Goal: Transaction & Acquisition: Book appointment/travel/reservation

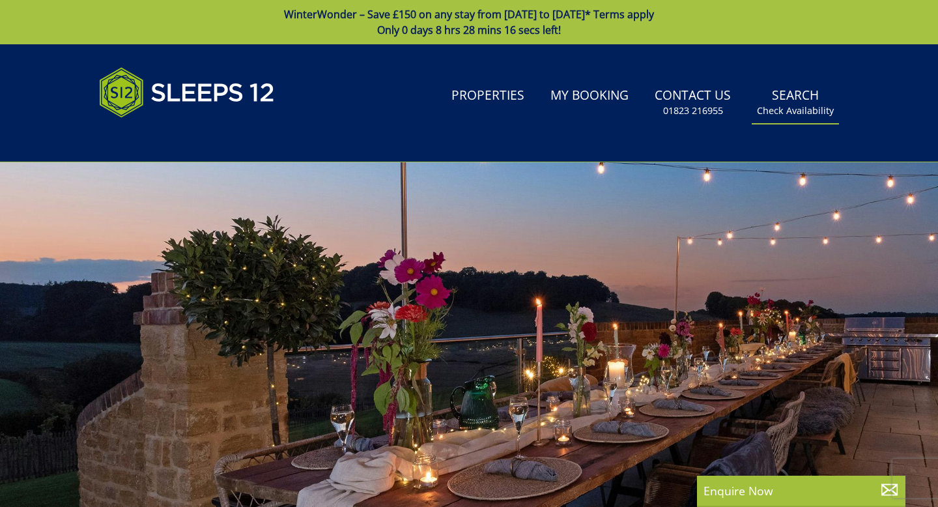
click at [690, 93] on link "Search Check Availability" at bounding box center [794, 102] width 87 height 42
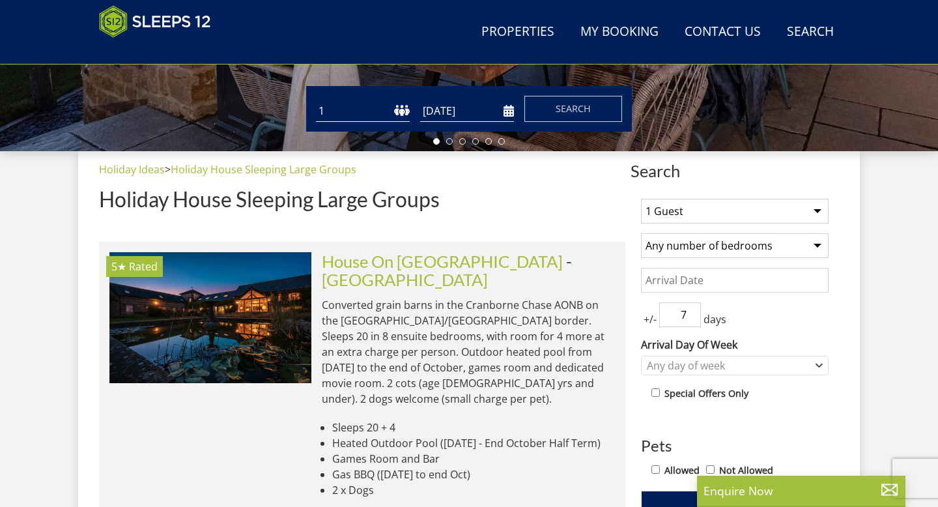
scroll to position [416, 0]
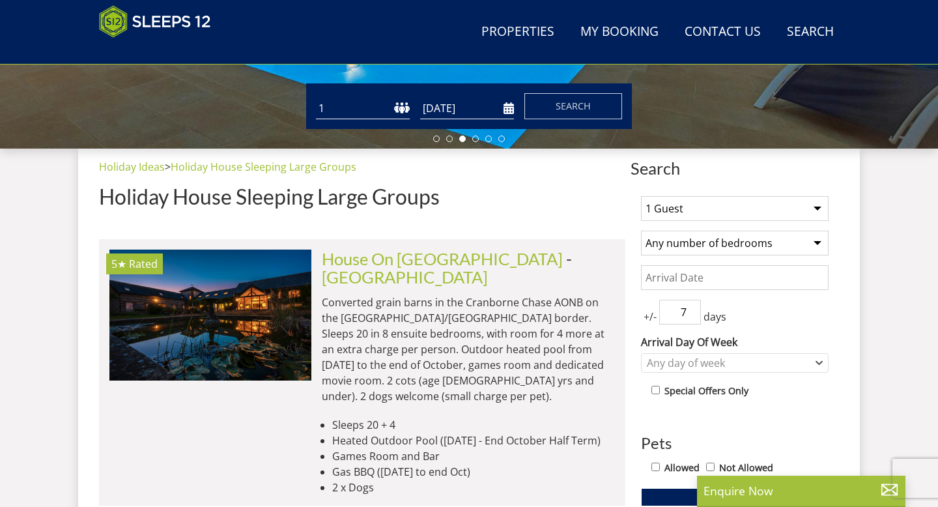
click at [688, 242] on select "Any number of bedrooms 1 Bedroom 2 Bedrooms 3 Bedrooms 4 Bedrooms 5 Bedrooms 6 …" at bounding box center [735, 242] width 188 height 25
select select "8"
click at [641, 230] on select "Any number of bedrooms 1 Bedroom 2 Bedrooms 3 Bedrooms 4 Bedrooms 5 Bedrooms 6 …" at bounding box center [735, 242] width 188 height 25
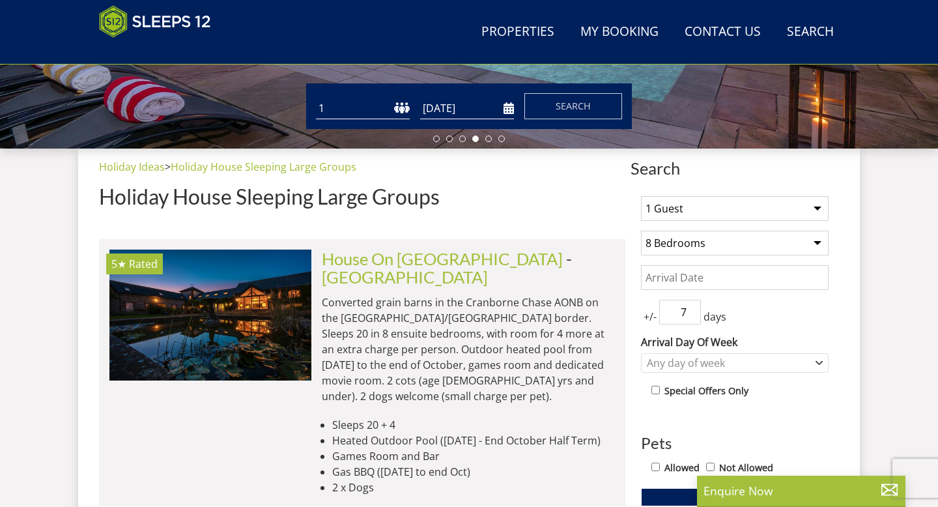
click at [690, 206] on select "1 Guest 2 Guests 3 Guests 4 Guests 5 Guests 6 Guests 7 Guests 8 Guests 9 Guests…" at bounding box center [735, 208] width 188 height 25
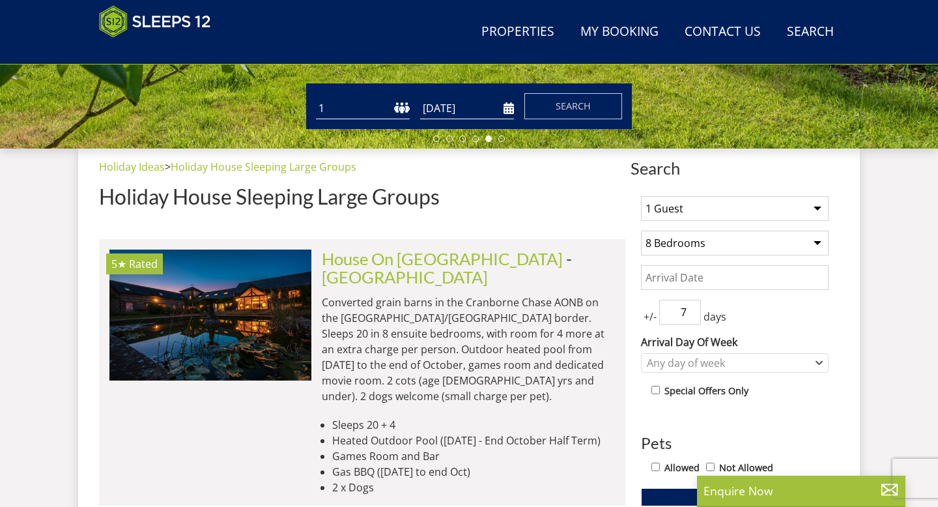
select select "16"
click at [641, 196] on select "1 Guest 2 Guests 3 Guests 4 Guests 5 Guests 6 Guests 7 Guests 8 Guests 9 Guests…" at bounding box center [735, 208] width 188 height 25
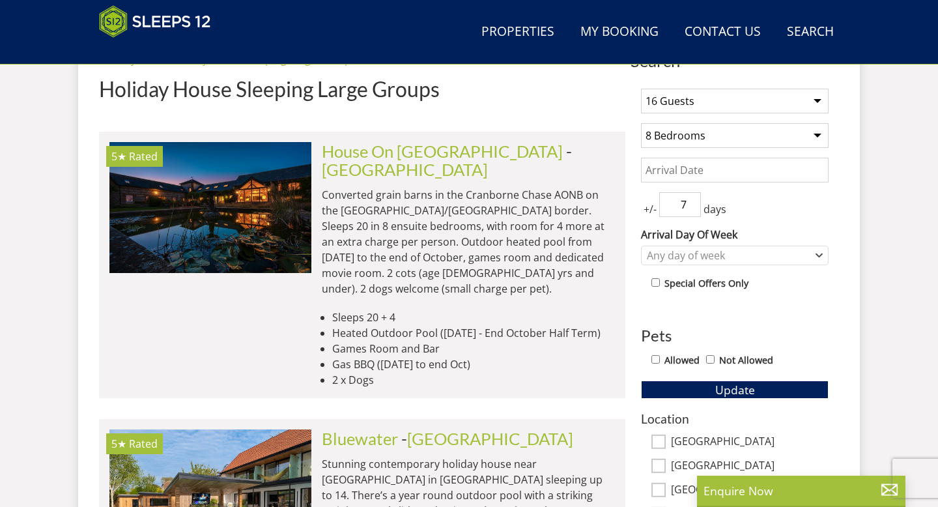
scroll to position [541, 0]
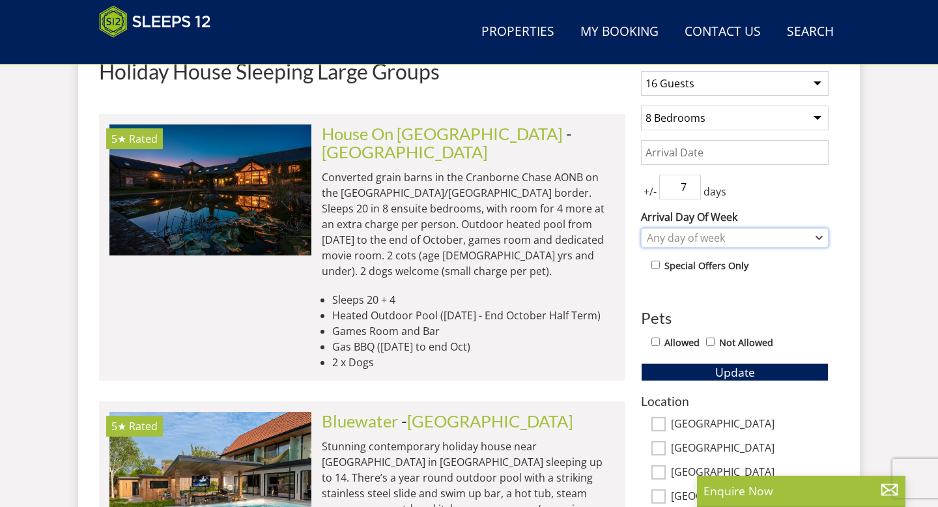
click at [690, 232] on div "Any day of week" at bounding box center [727, 237] width 169 height 14
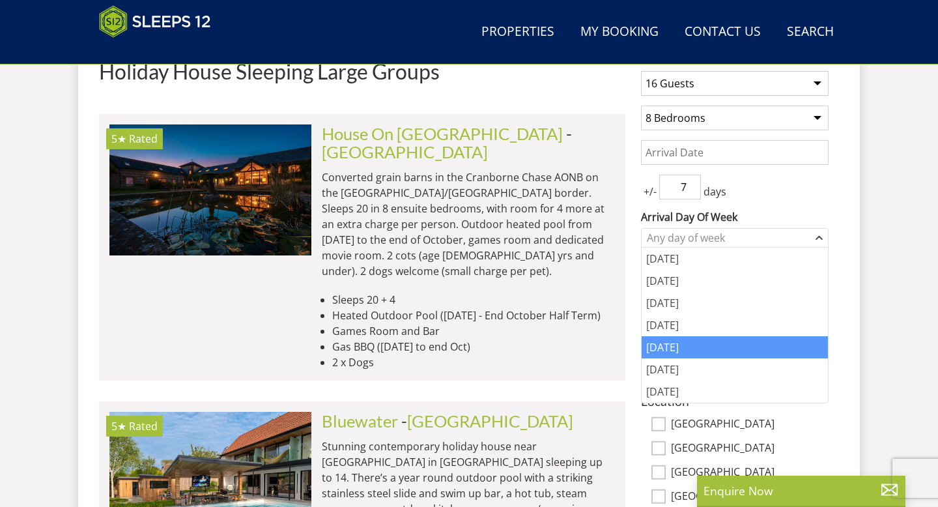
click at [667, 344] on div "[DATE]" at bounding box center [734, 347] width 186 height 22
click at [690, 421] on label "[GEOGRAPHIC_DATA]" at bounding box center [750, 424] width 158 height 14
click at [665, 421] on input "[GEOGRAPHIC_DATA]" at bounding box center [658, 424] width 14 height 14
checkbox input "true"
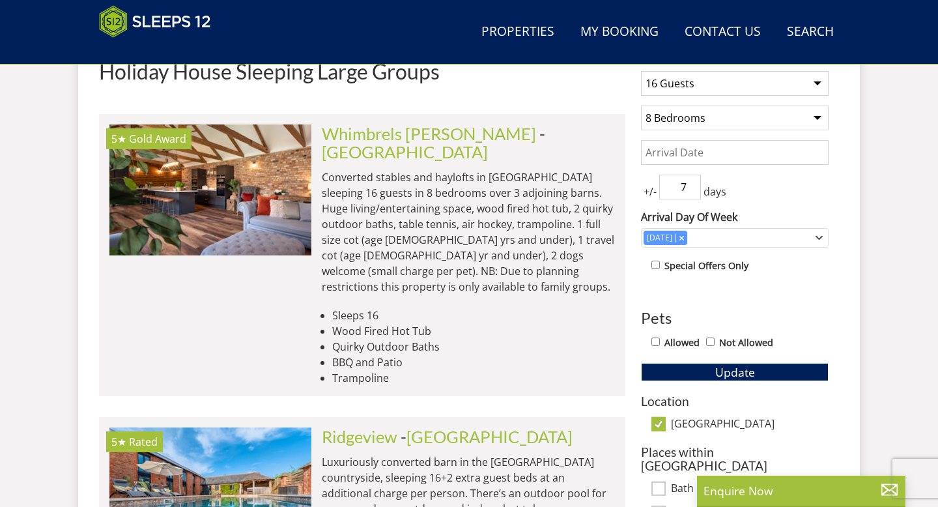
click at [657, 341] on input "Allowed" at bounding box center [655, 341] width 8 height 8
checkbox input "true"
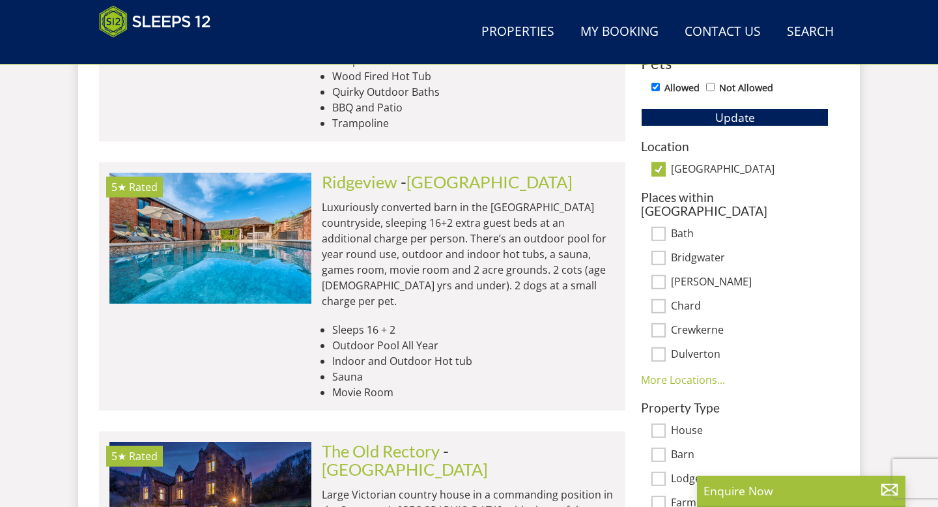
scroll to position [792, 0]
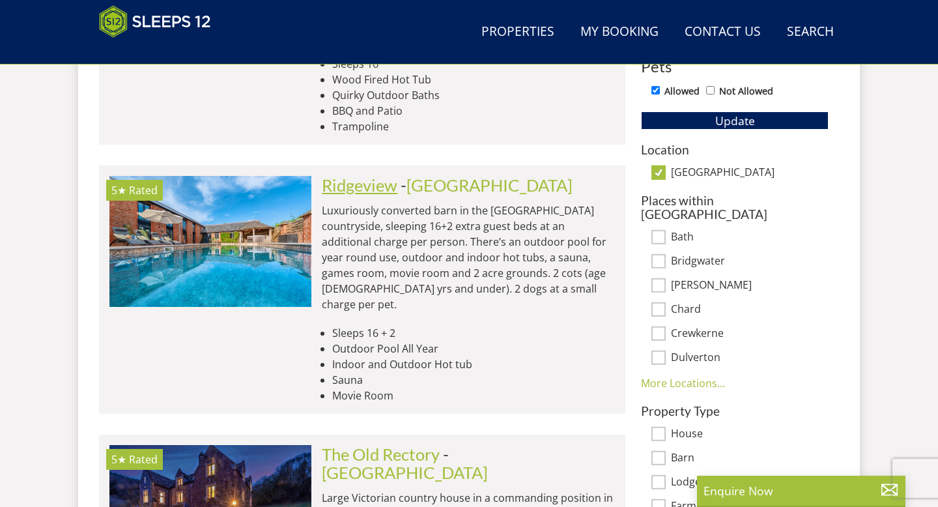
click at [383, 175] on link "Ridgeview" at bounding box center [360, 185] width 76 height 20
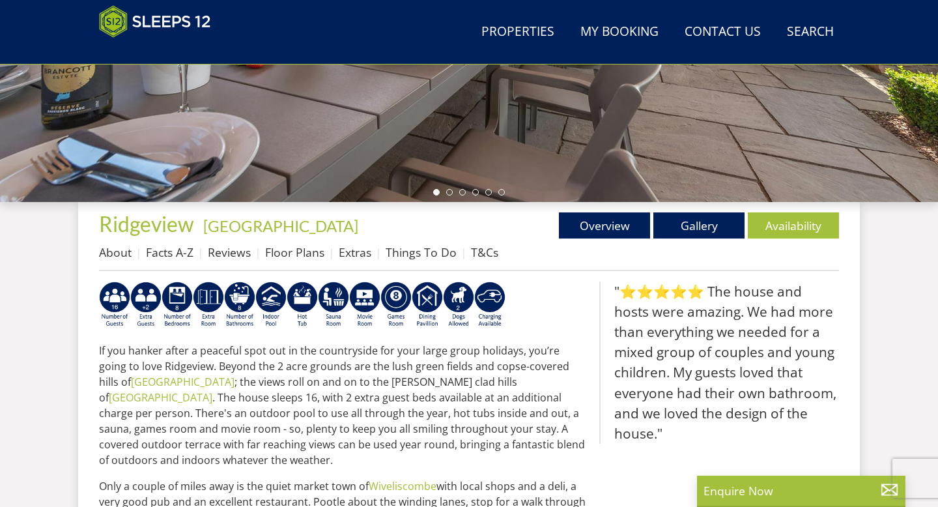
scroll to position [367, 0]
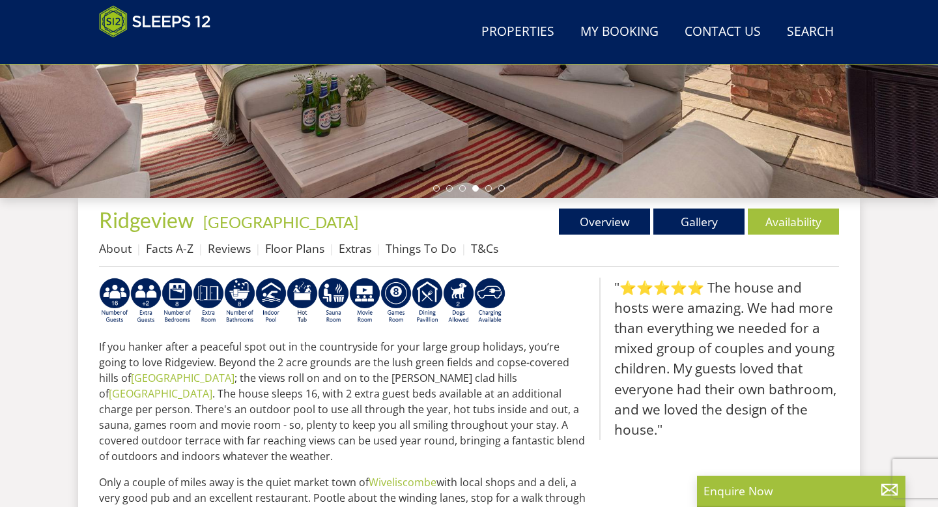
click at [559, 311] on p at bounding box center [344, 302] width 490 height 51
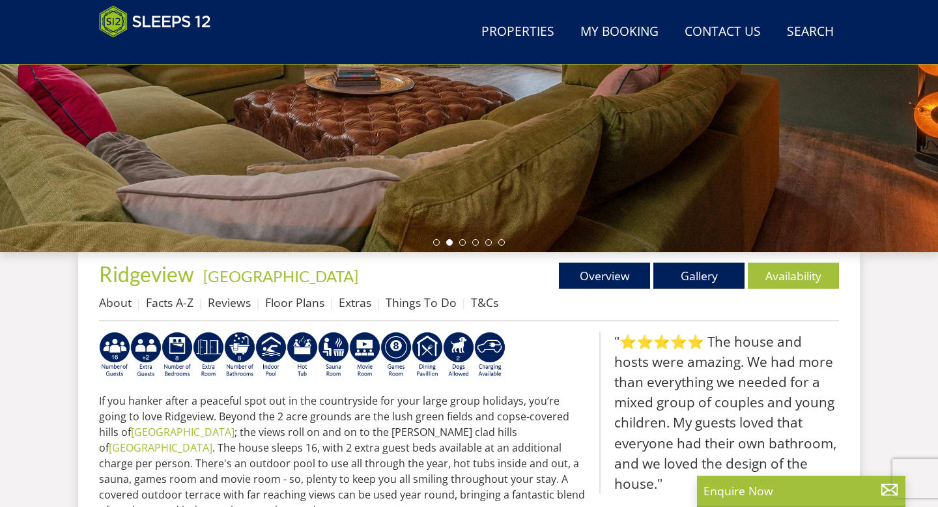
scroll to position [316, 0]
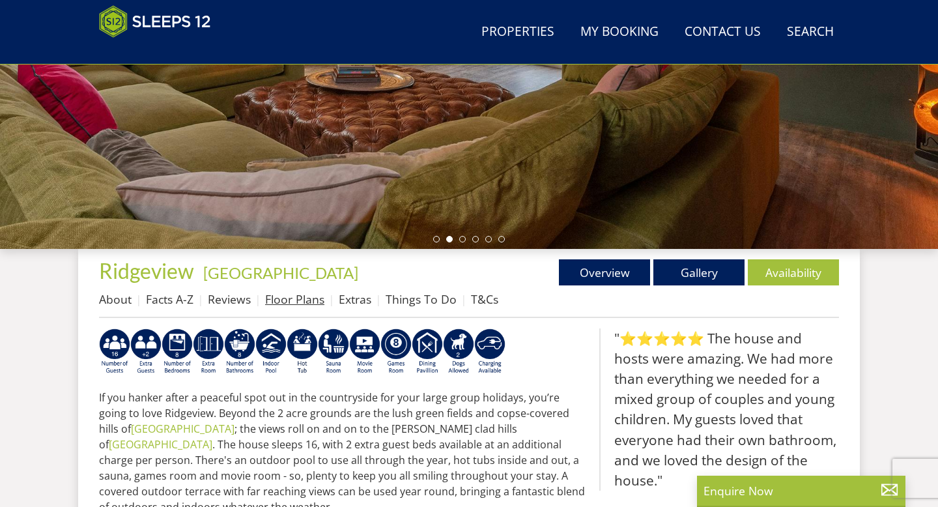
click at [305, 297] on link "Floor Plans" at bounding box center [294, 299] width 59 height 16
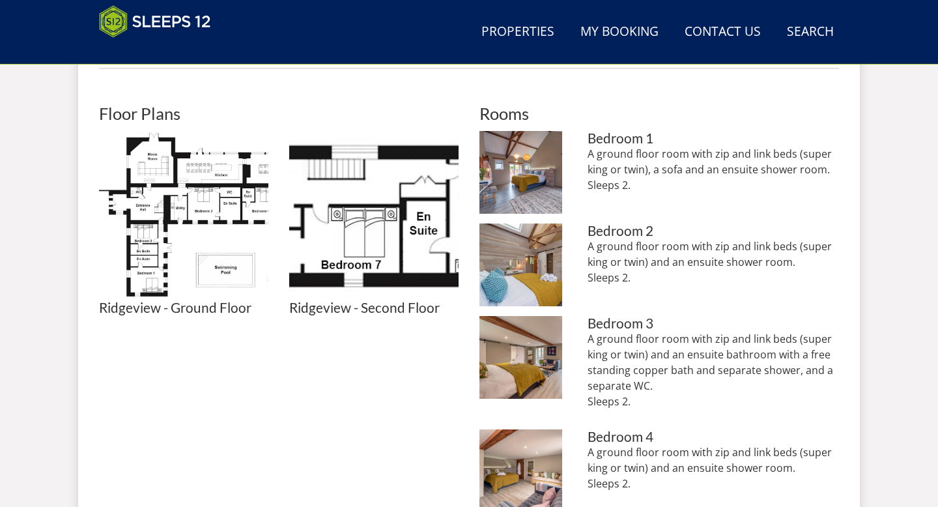
scroll to position [562, 0]
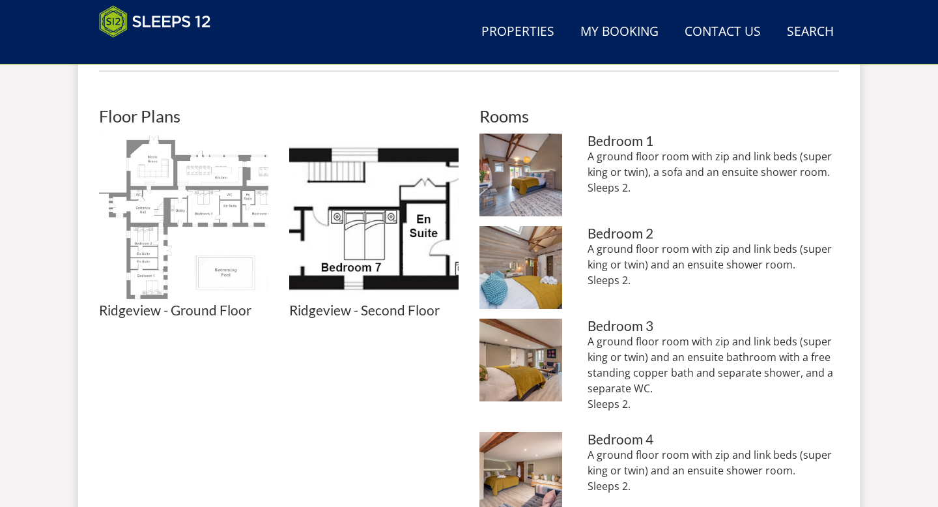
click at [184, 297] on img at bounding box center [183, 217] width 169 height 169
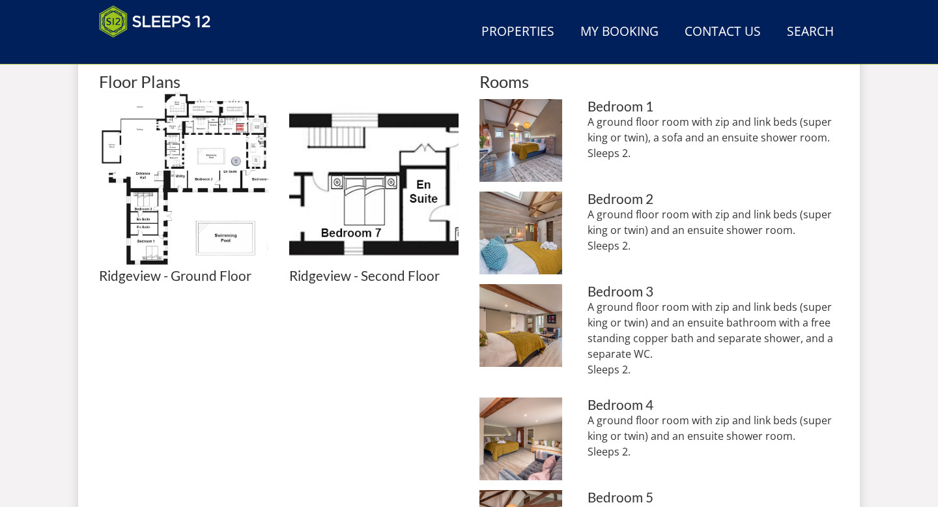
scroll to position [604, 0]
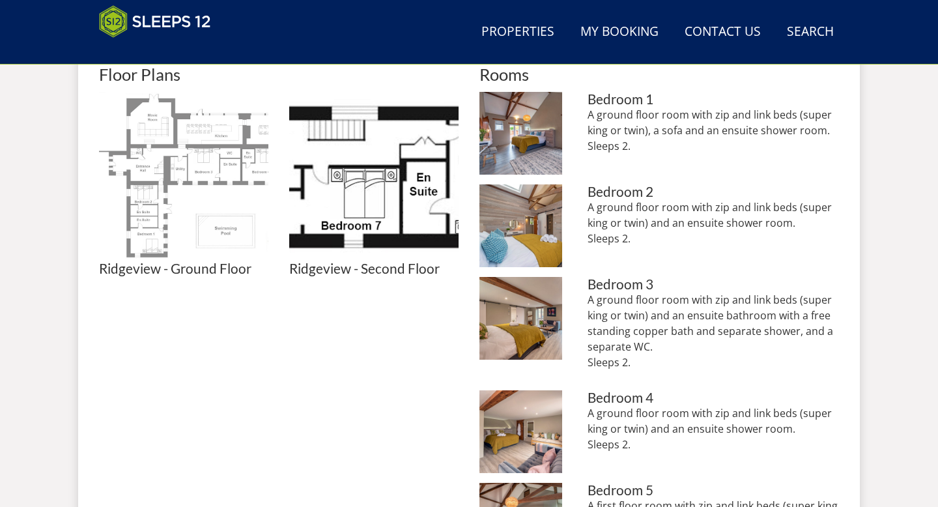
click at [201, 188] on img at bounding box center [183, 176] width 169 height 169
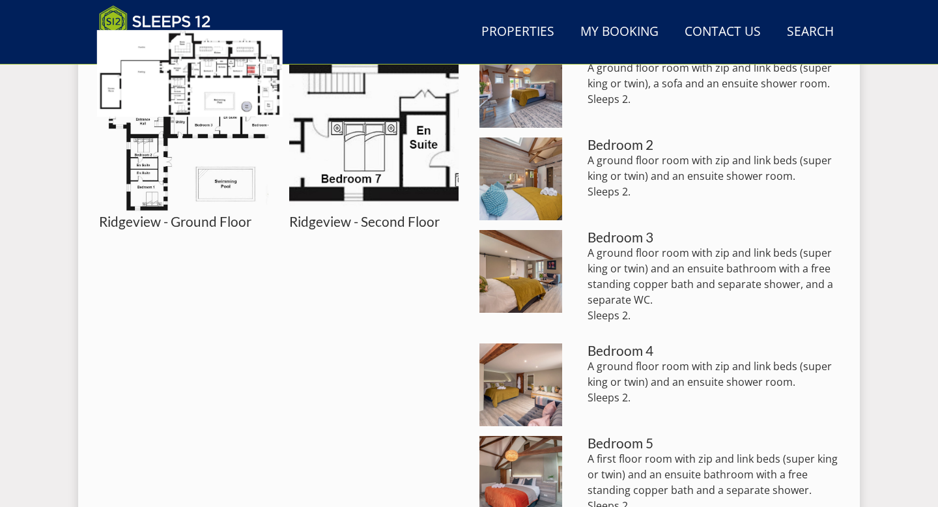
scroll to position [678, 0]
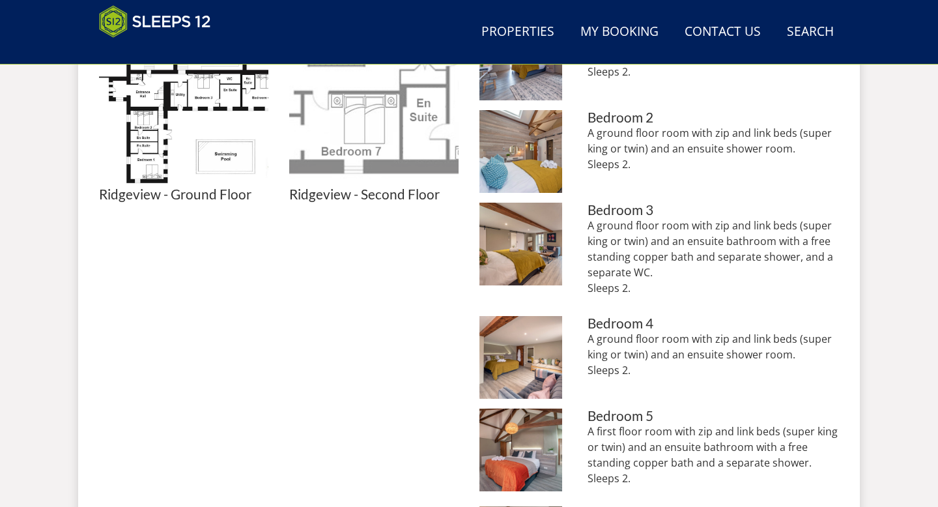
click at [403, 123] on img at bounding box center [373, 102] width 169 height 169
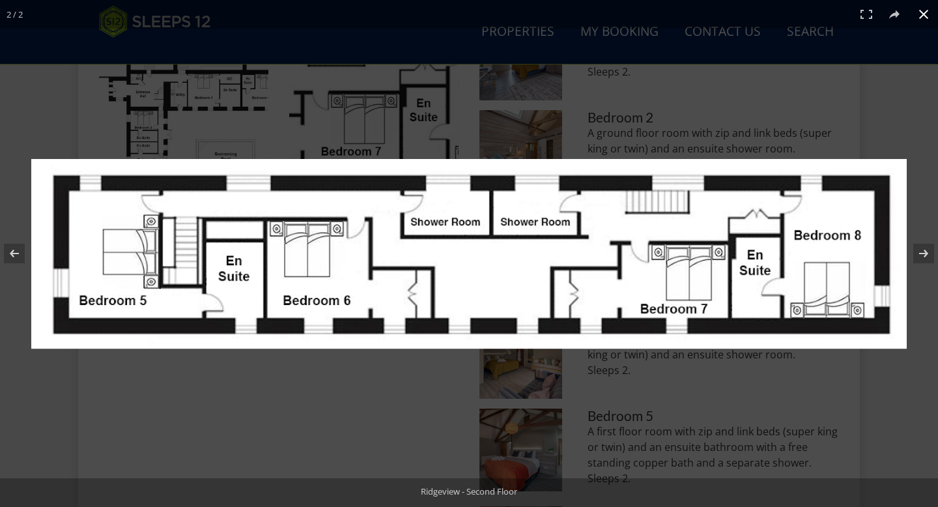
click at [402, 396] on div at bounding box center [468, 395] width 875 height 473
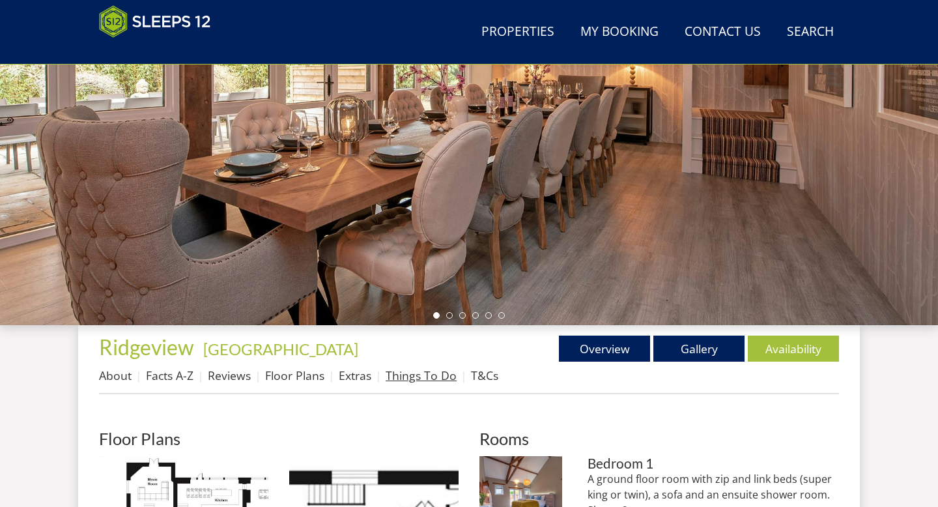
scroll to position [222, 0]
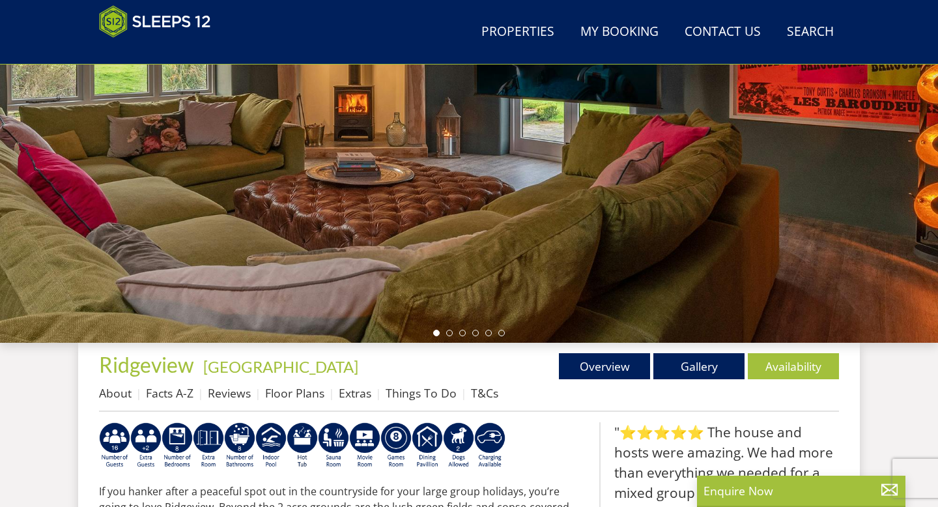
scroll to position [316, 0]
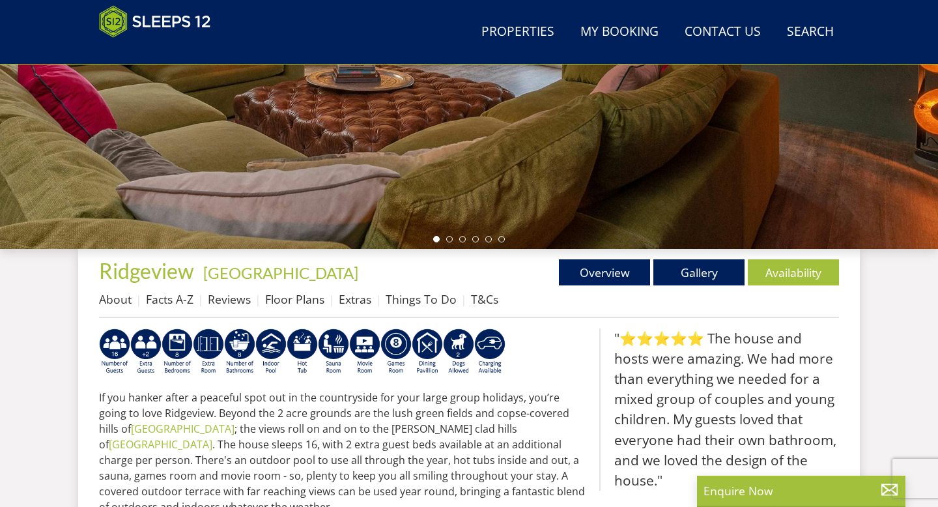
select select "16"
select select "8"
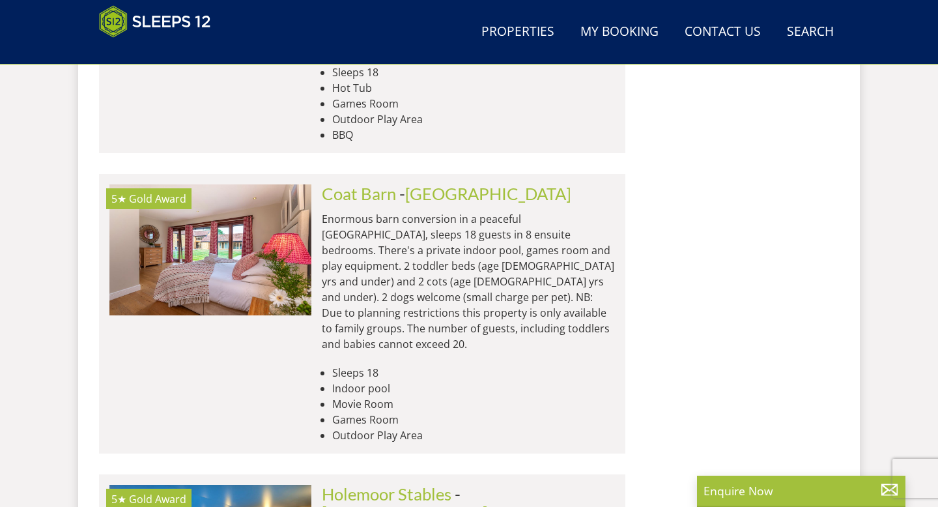
scroll to position [1419, 0]
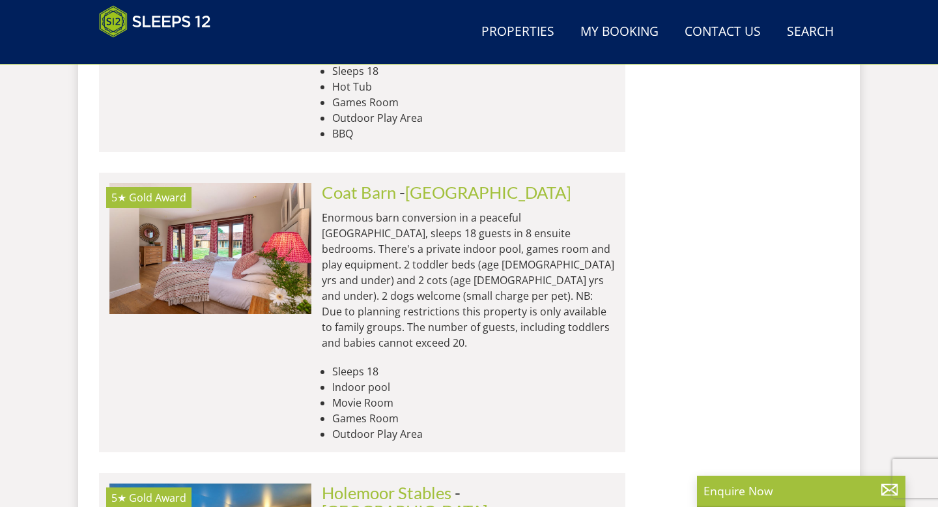
click at [401, 182] on span "- [GEOGRAPHIC_DATA]" at bounding box center [485, 192] width 172 height 20
click at [374, 182] on link "Coat Barn" at bounding box center [359, 192] width 74 height 20
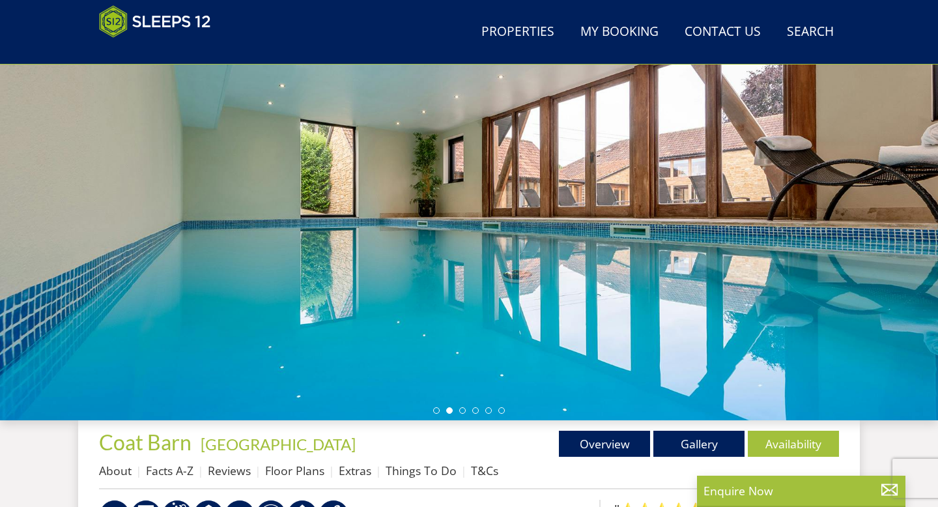
scroll to position [144, 0]
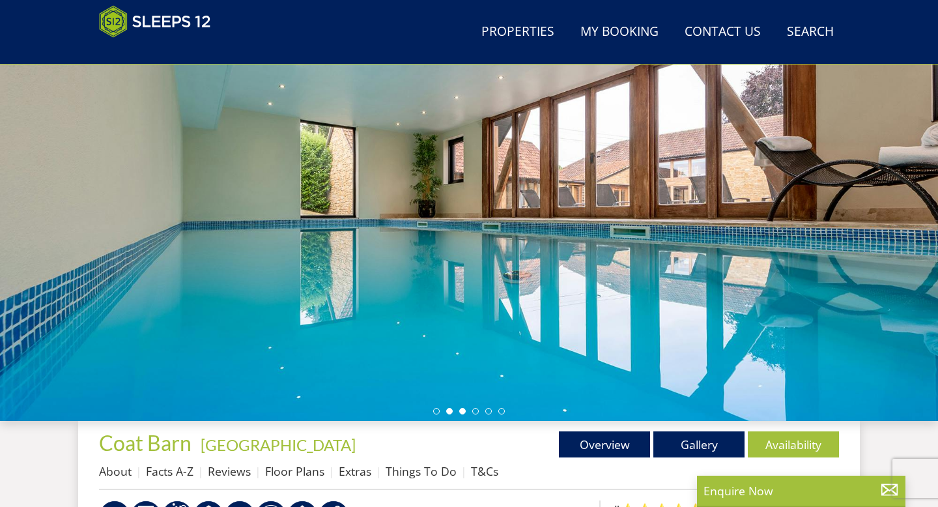
click at [462, 410] on li at bounding box center [462, 411] width 7 height 7
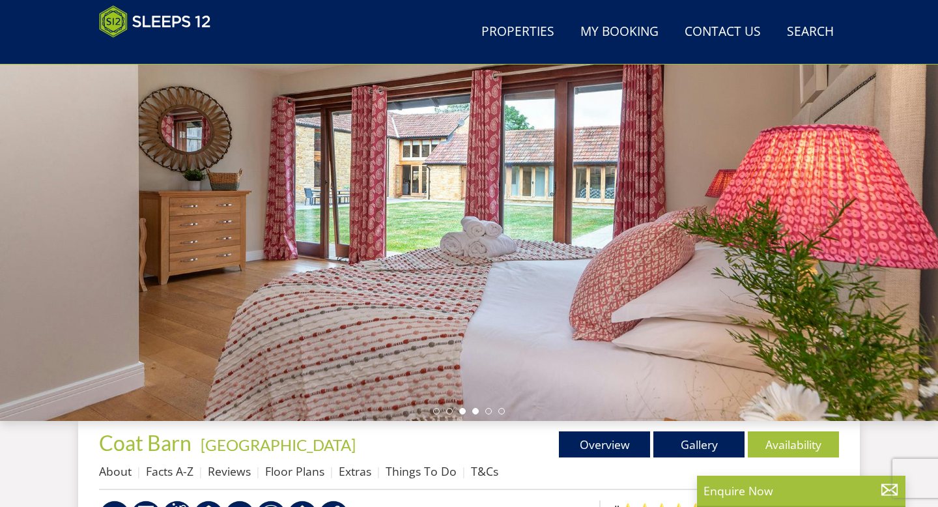
click at [474, 410] on li at bounding box center [475, 411] width 7 height 7
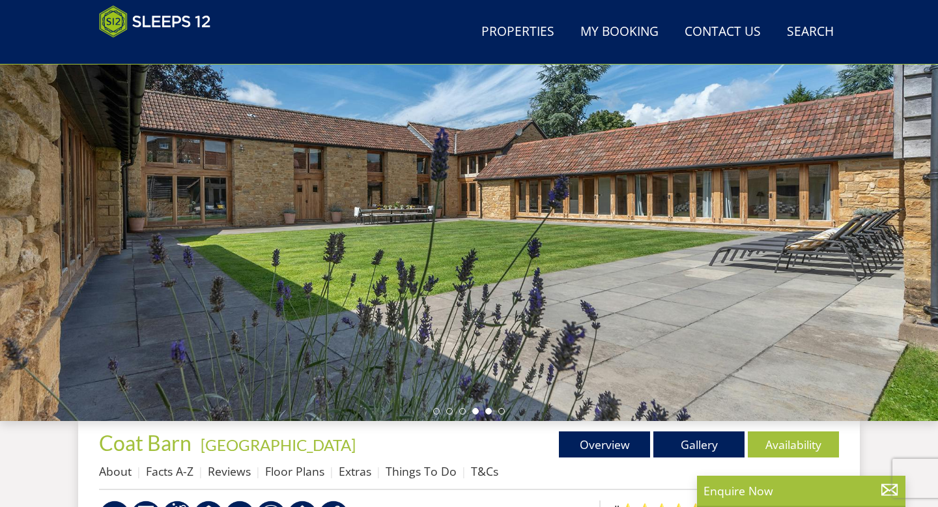
click at [488, 410] on li at bounding box center [488, 411] width 7 height 7
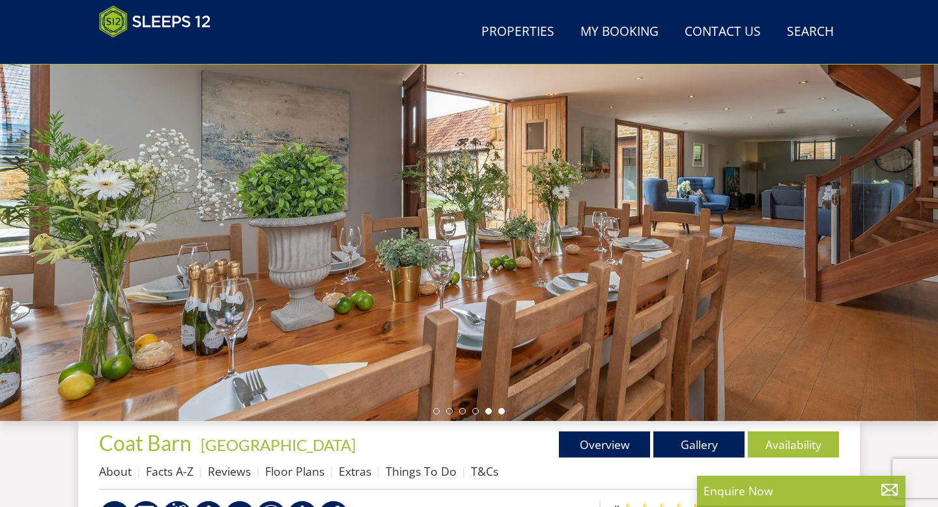
click at [502, 411] on li at bounding box center [501, 411] width 7 height 7
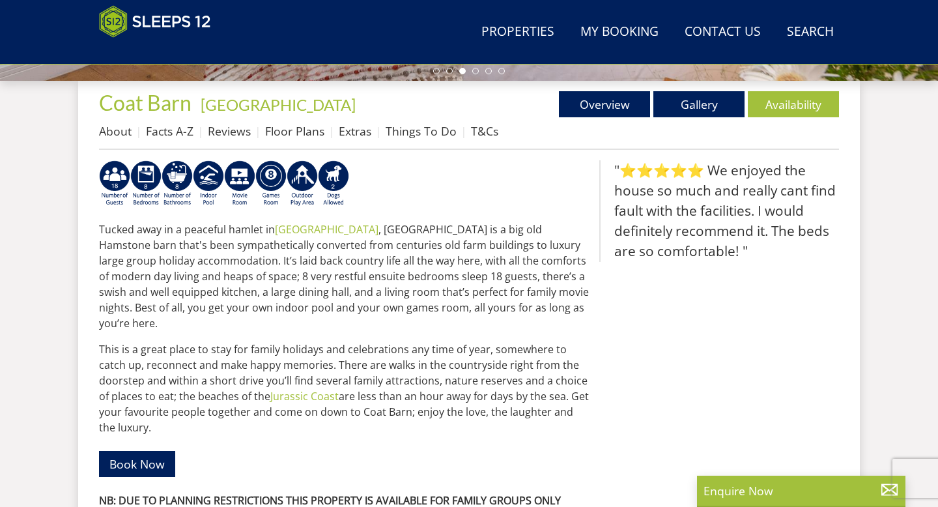
scroll to position [482, 0]
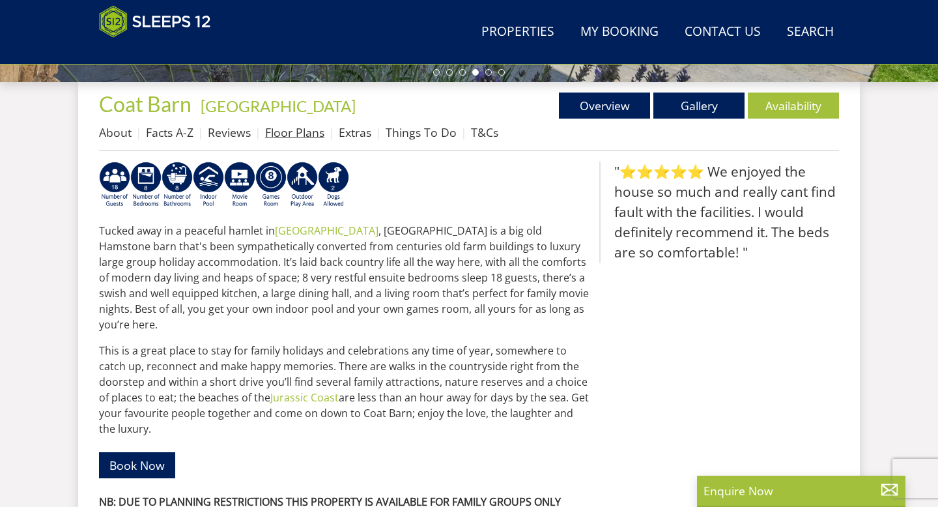
click at [282, 131] on link "Floor Plans" at bounding box center [294, 132] width 59 height 16
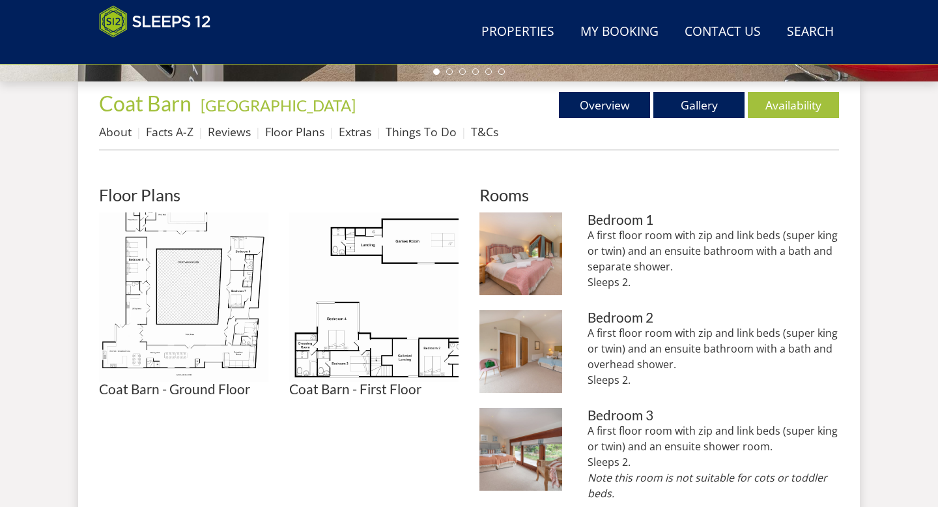
scroll to position [488, 0]
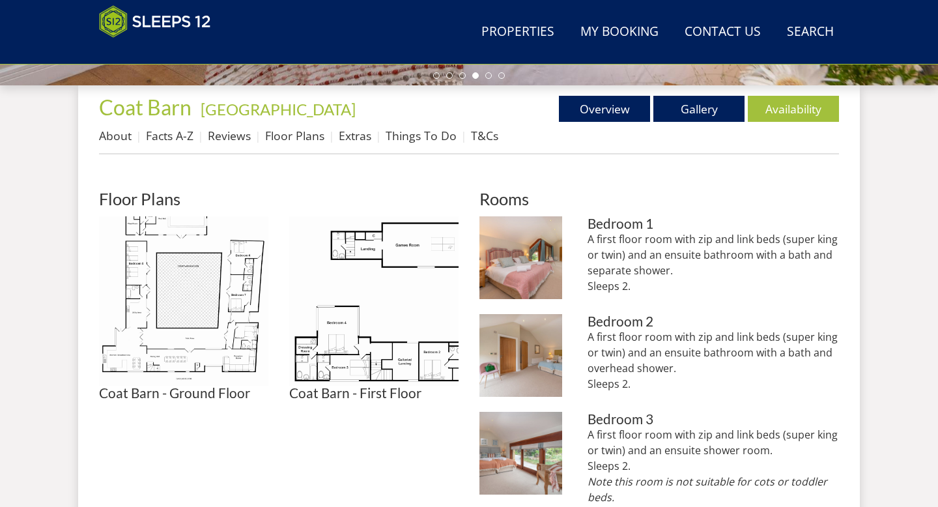
scroll to position [475, 0]
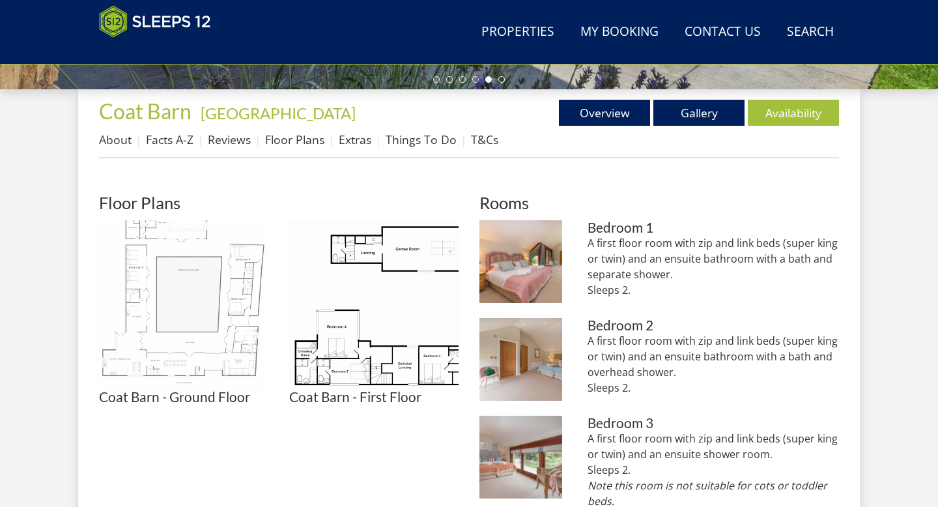
click at [214, 353] on img at bounding box center [183, 304] width 169 height 169
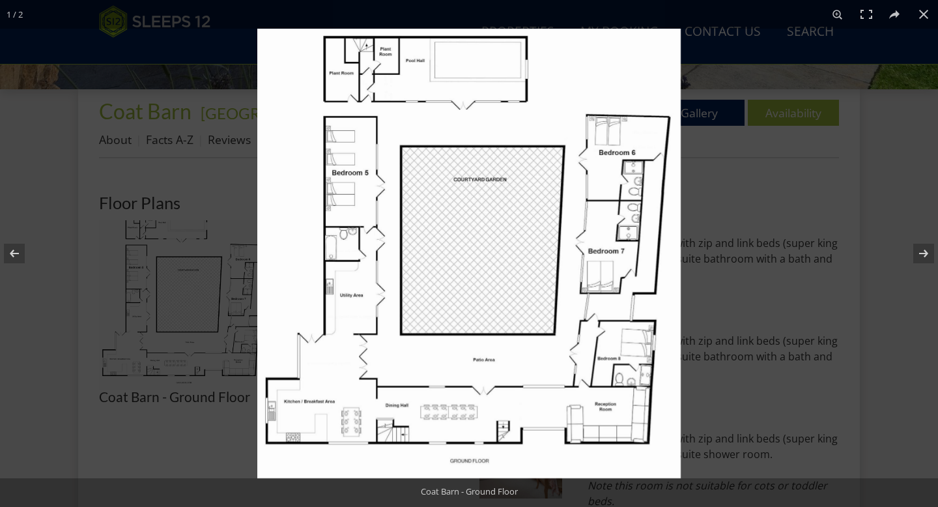
click at [276, 292] on img at bounding box center [468, 253] width 423 height 449
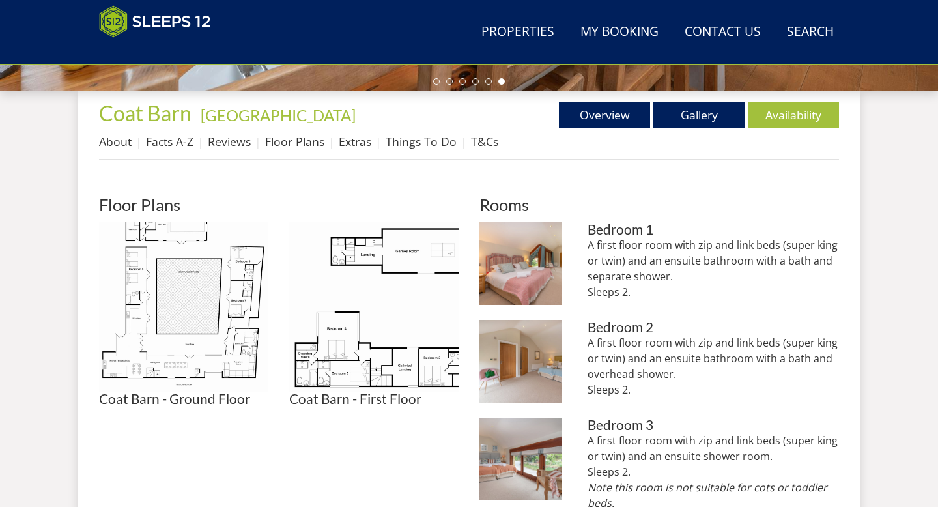
scroll to position [473, 0]
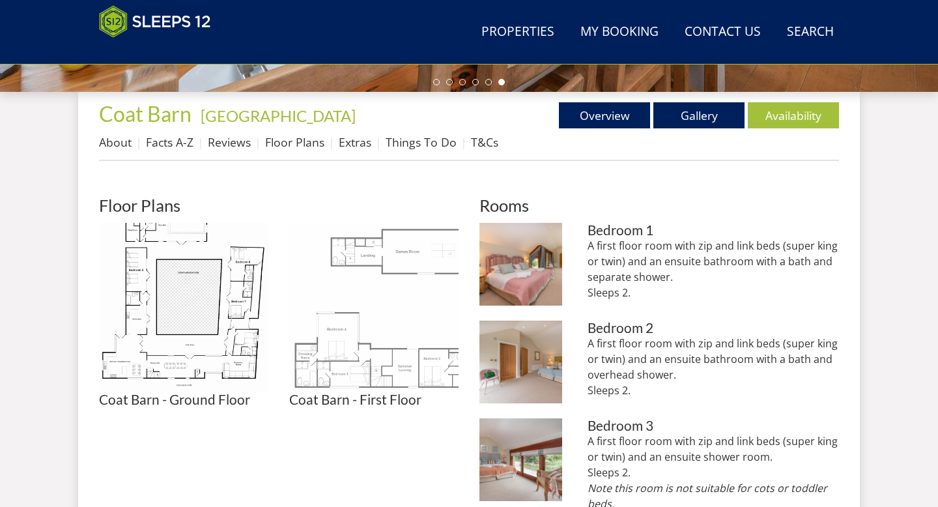
click at [396, 357] on img at bounding box center [373, 307] width 169 height 169
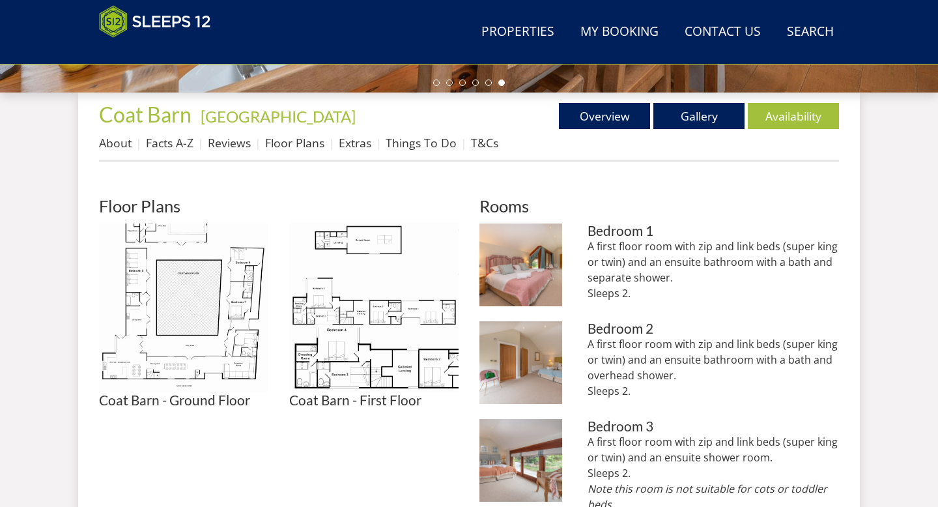
scroll to position [470, 0]
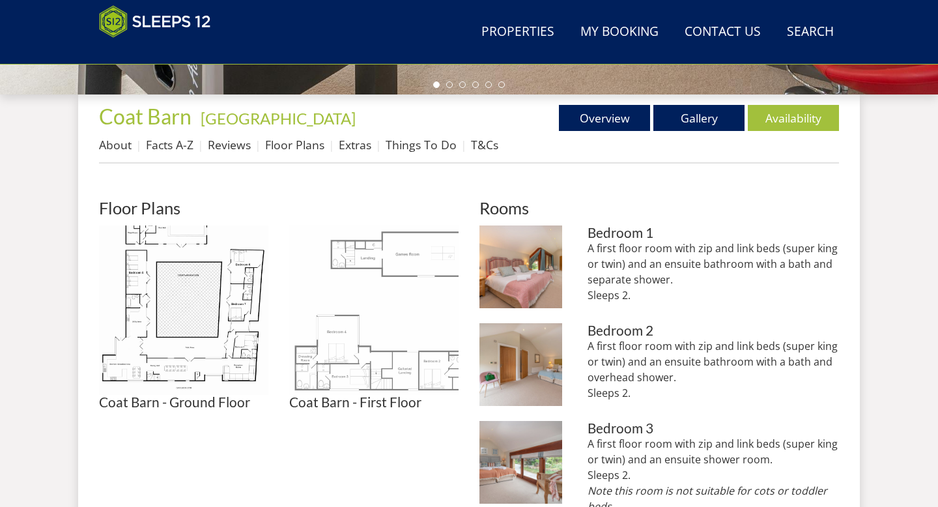
click at [413, 249] on img at bounding box center [373, 309] width 169 height 169
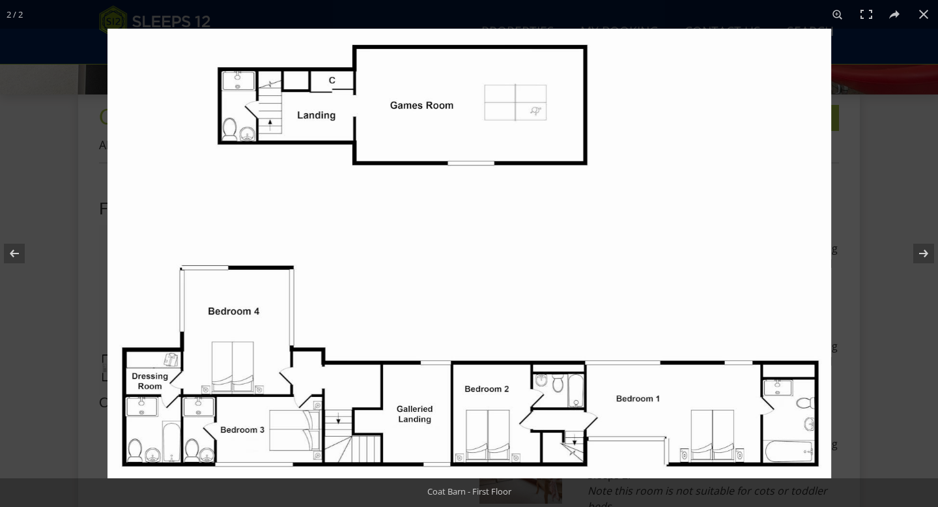
click at [413, 249] on img at bounding box center [468, 253] width 723 height 449
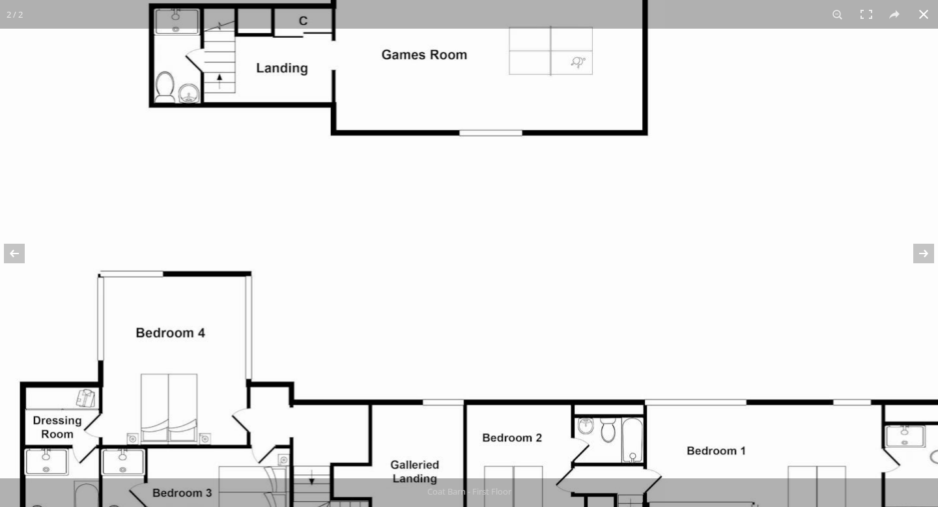
click at [690, 10] on button at bounding box center [923, 14] width 29 height 29
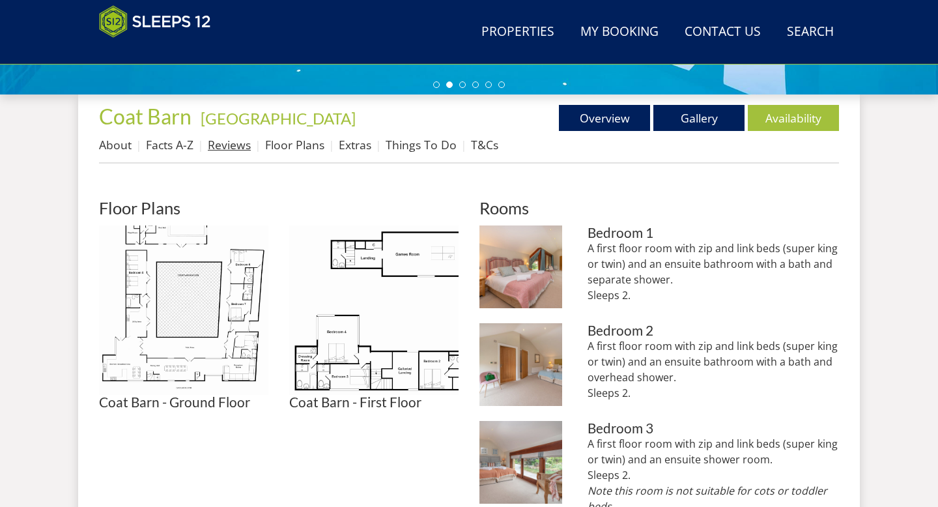
click at [229, 143] on link "Reviews" at bounding box center [229, 145] width 43 height 16
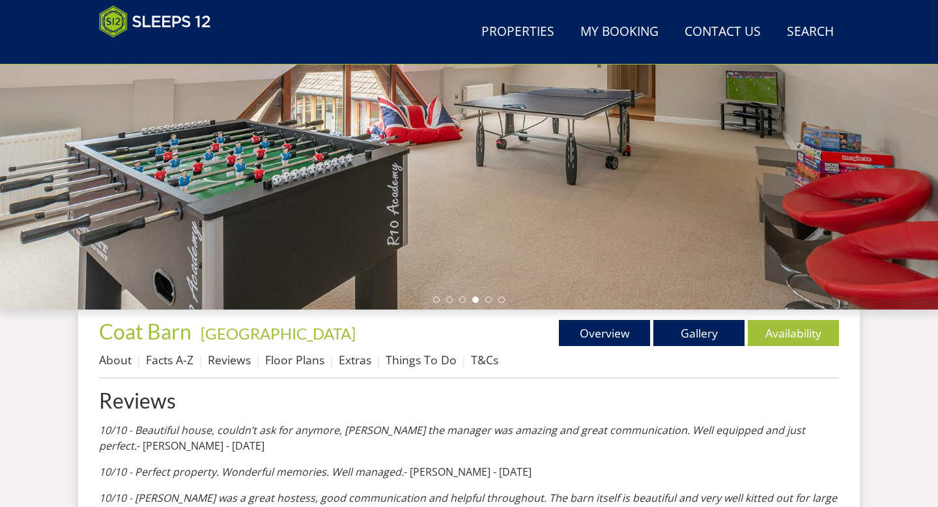
scroll to position [225, 0]
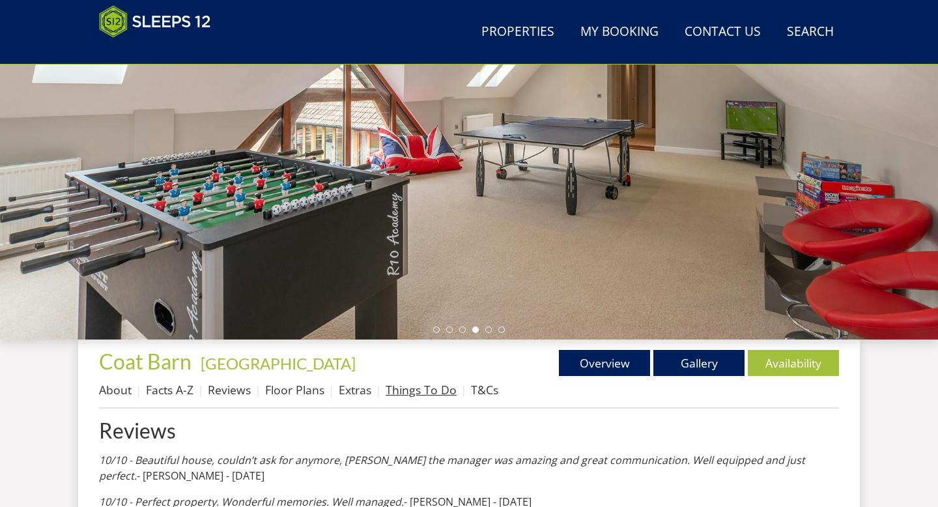
click at [404, 387] on link "Things To Do" at bounding box center [420, 390] width 71 height 16
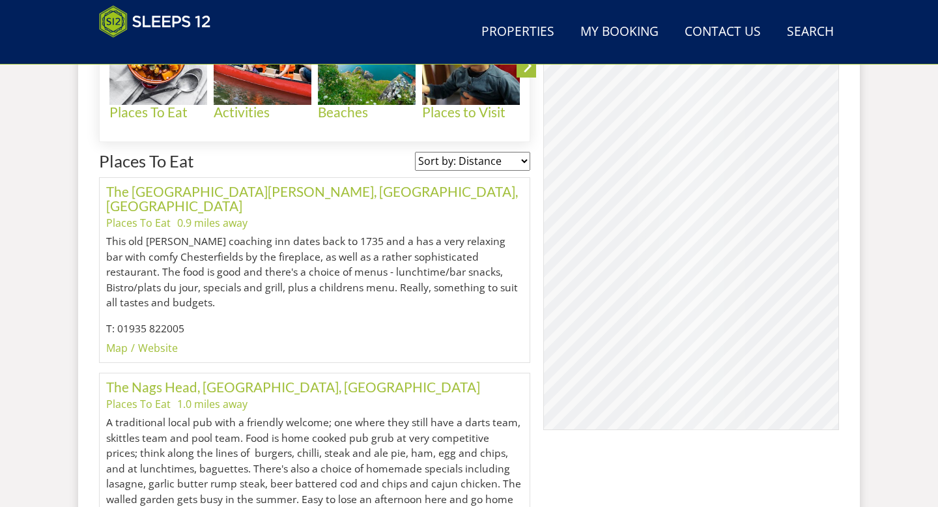
scroll to position [678, 0]
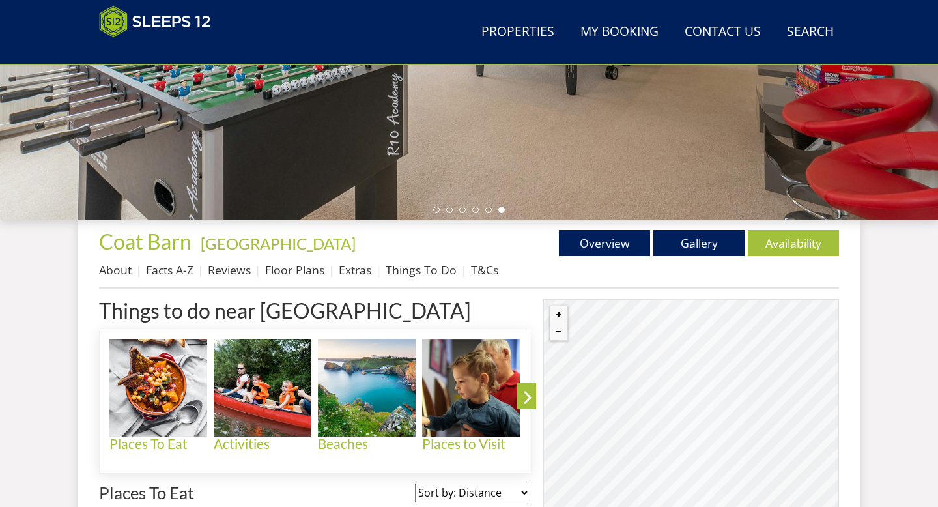
scroll to position [0, 0]
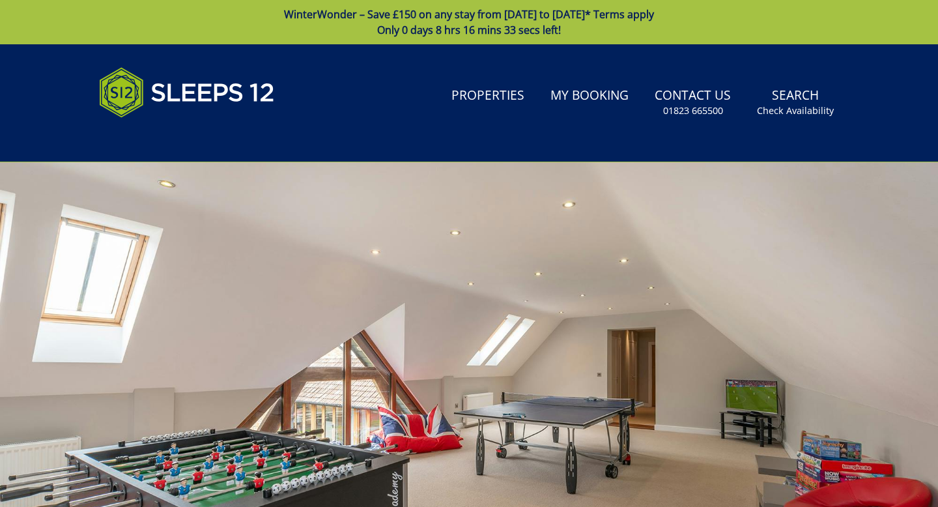
scroll to position [225, 0]
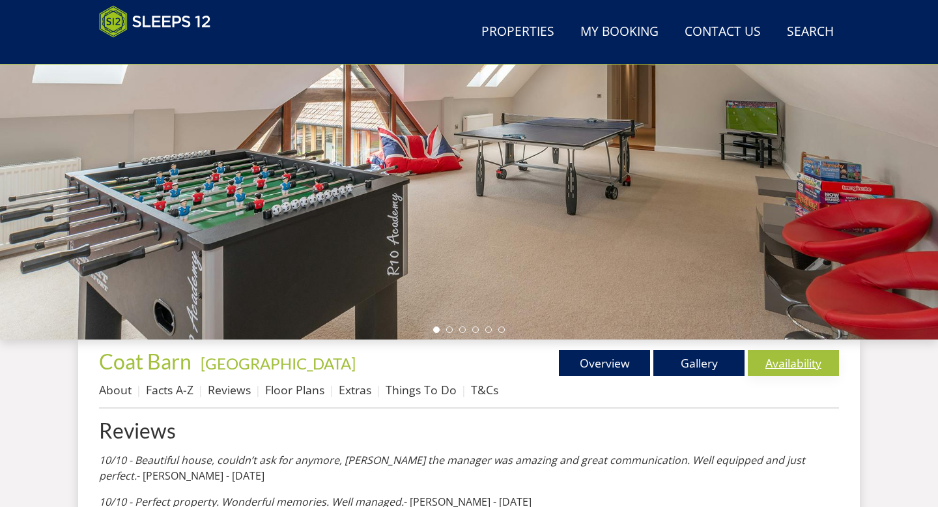
click at [690, 359] on link "Availability" at bounding box center [792, 363] width 91 height 26
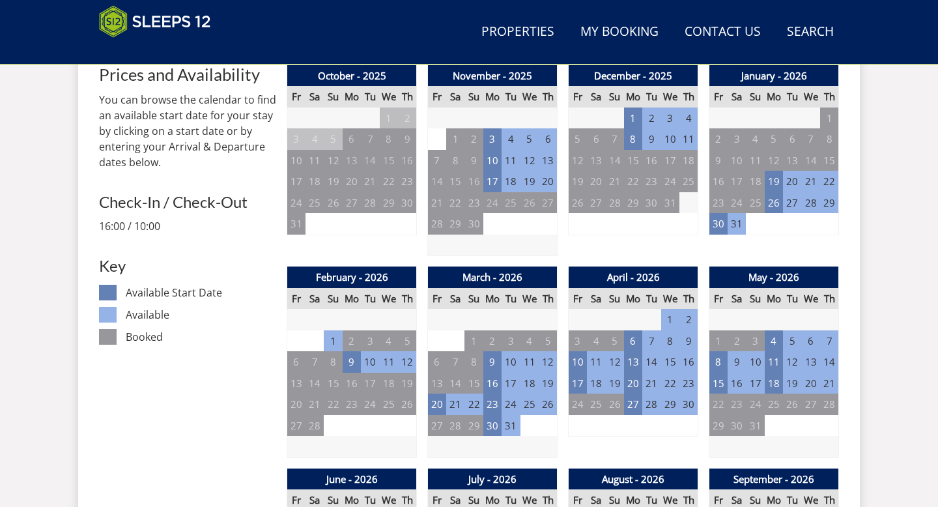
scroll to position [403, 0]
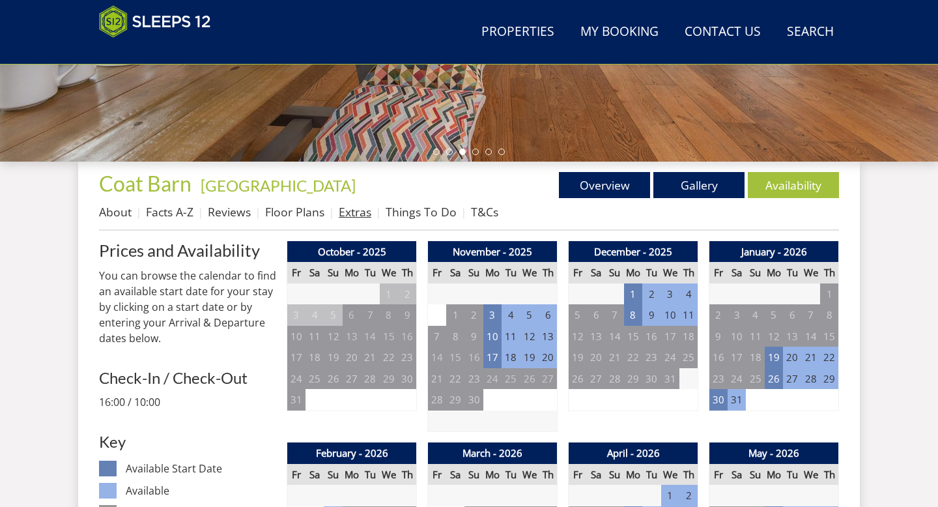
click at [354, 210] on link "Extras" at bounding box center [355, 212] width 33 height 16
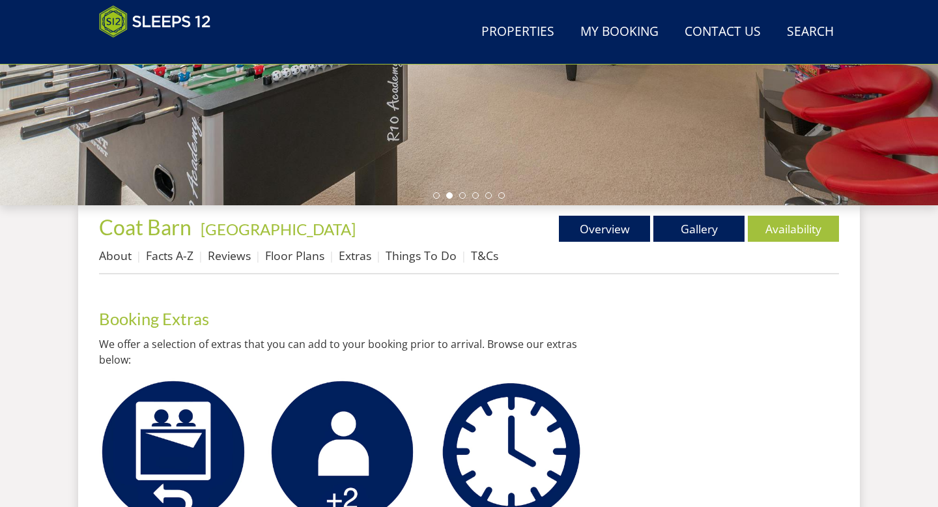
scroll to position [361, 0]
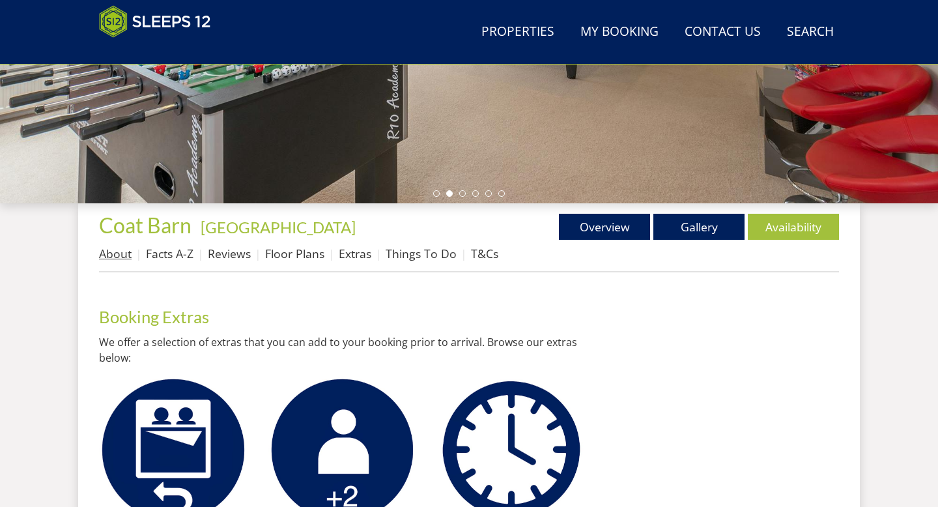
click at [120, 251] on link "About" at bounding box center [115, 253] width 33 height 16
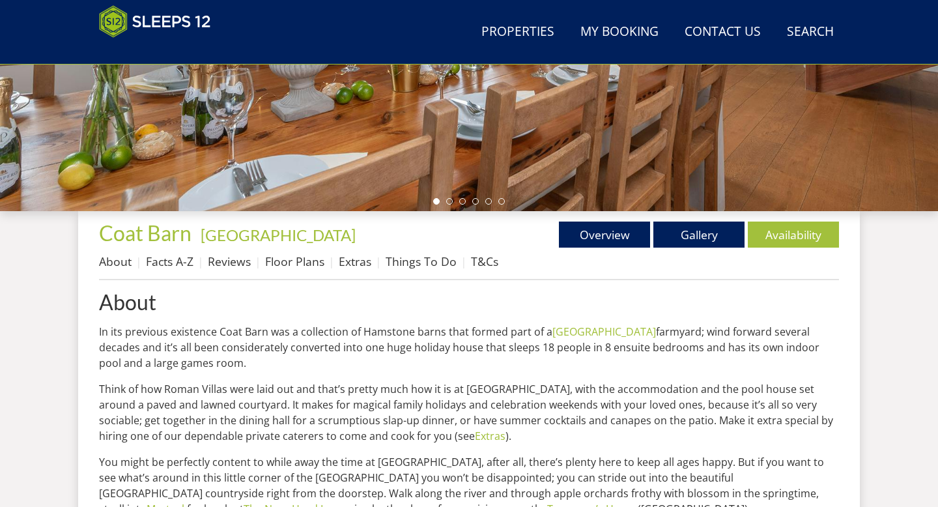
scroll to position [388, 0]
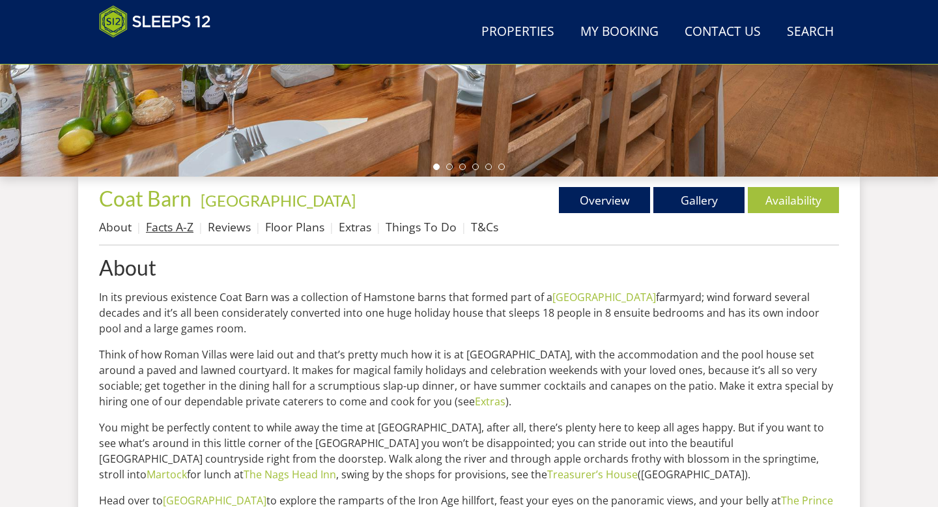
click at [184, 225] on link "Facts A-Z" at bounding box center [170, 227] width 48 height 16
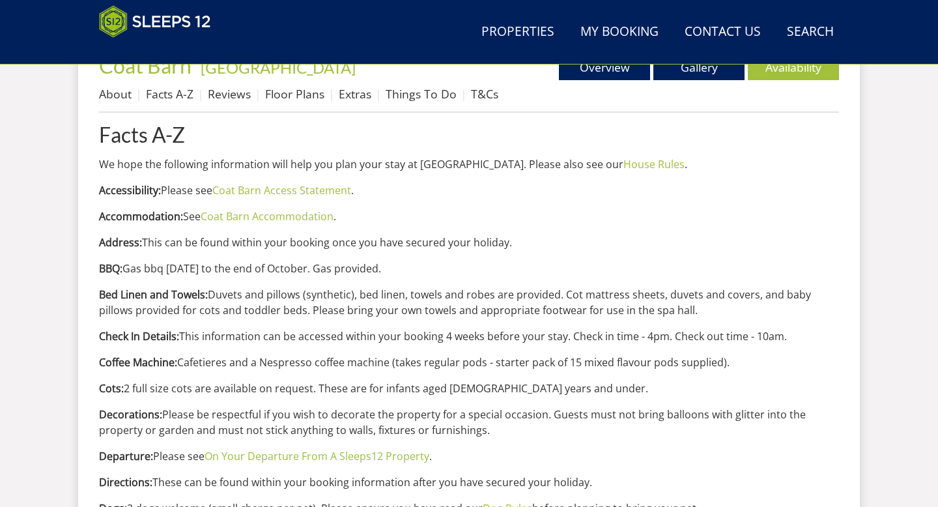
scroll to position [522, 0]
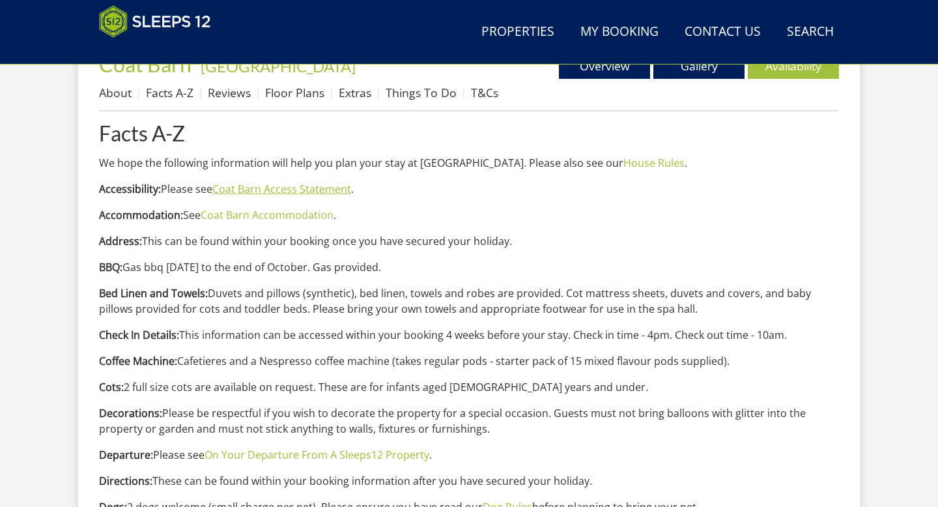
click at [281, 190] on link "Coat Barn Access Statement" at bounding box center [281, 189] width 139 height 14
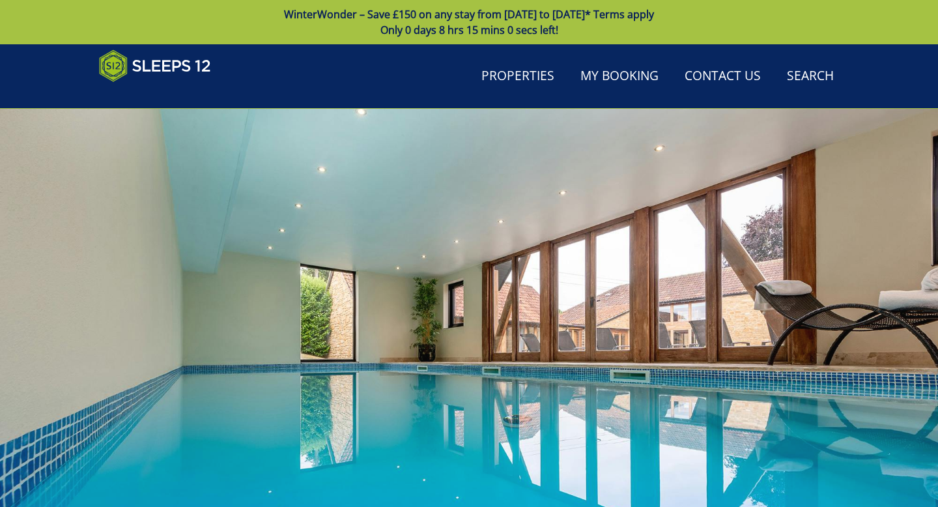
scroll to position [522, 0]
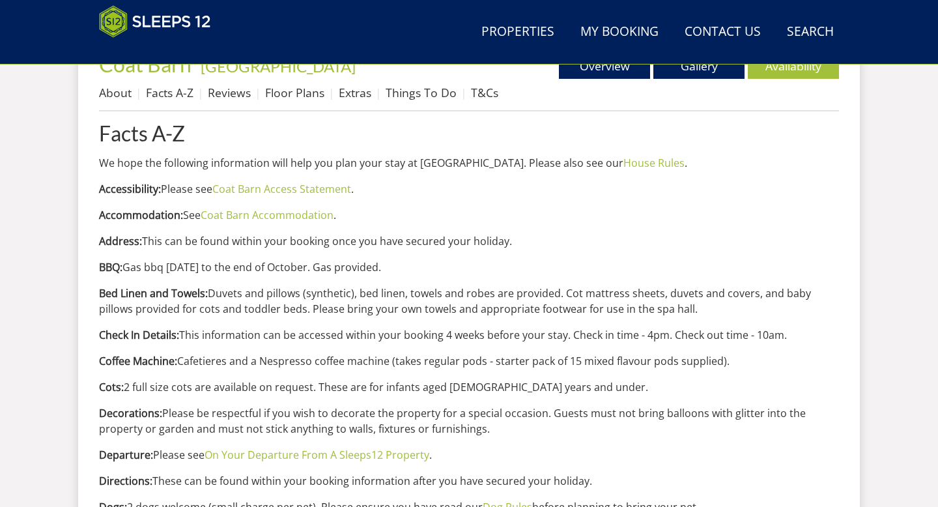
scroll to position [388, 0]
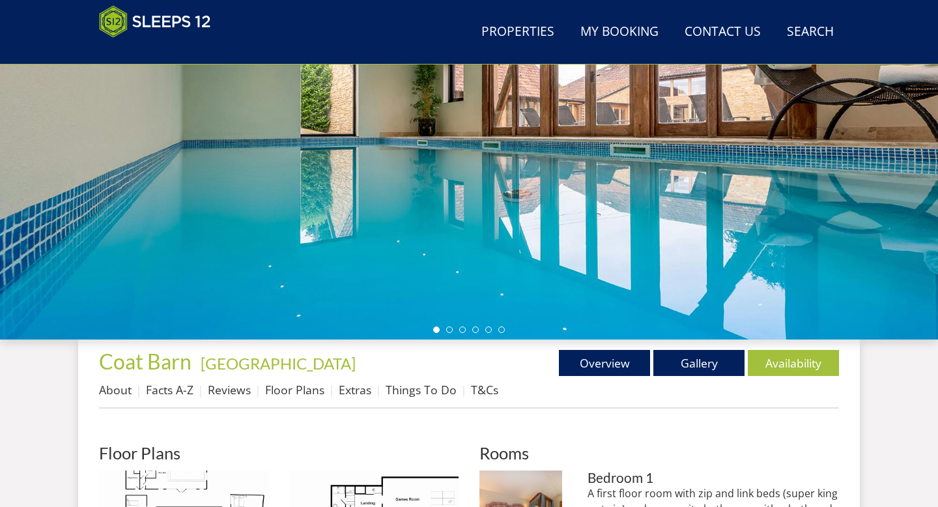
scroll to position [470, 0]
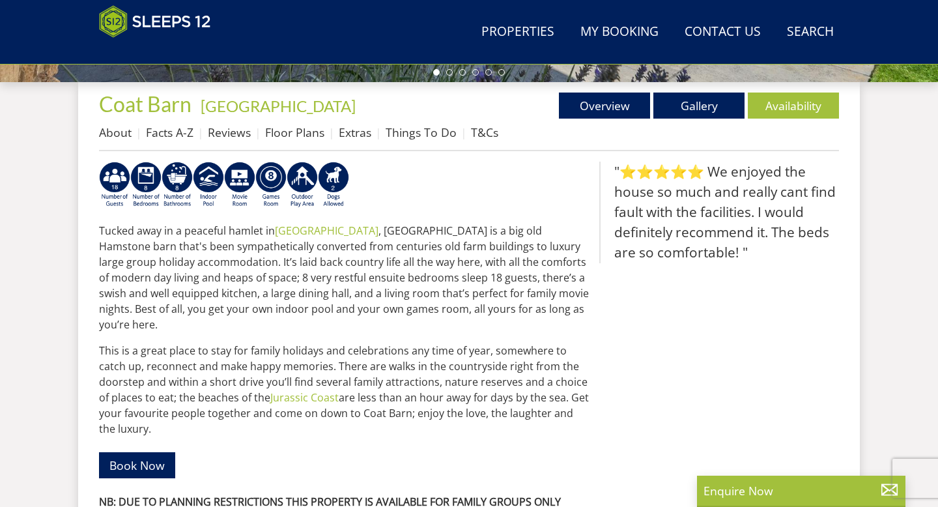
select select "16"
select select "8"
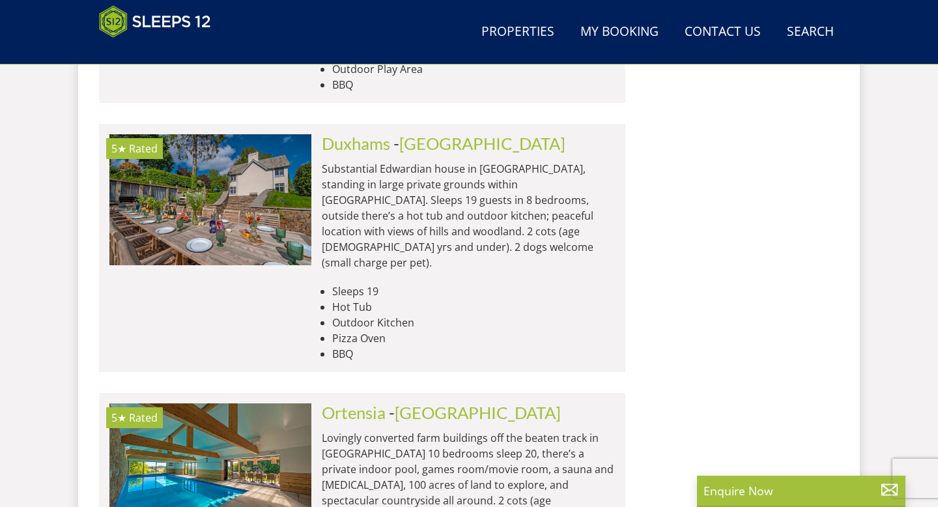
scroll to position [2110, 0]
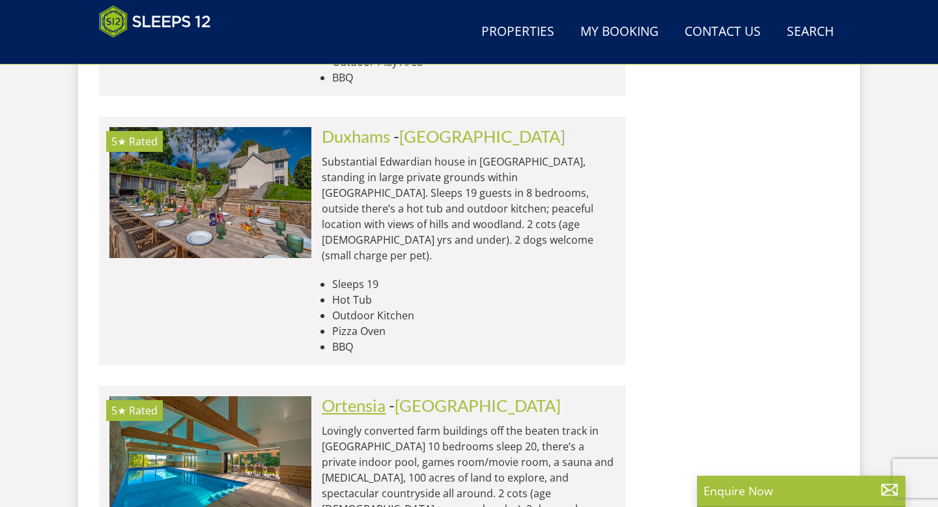
click at [365, 395] on link "Ortensia" at bounding box center [354, 405] width 64 height 20
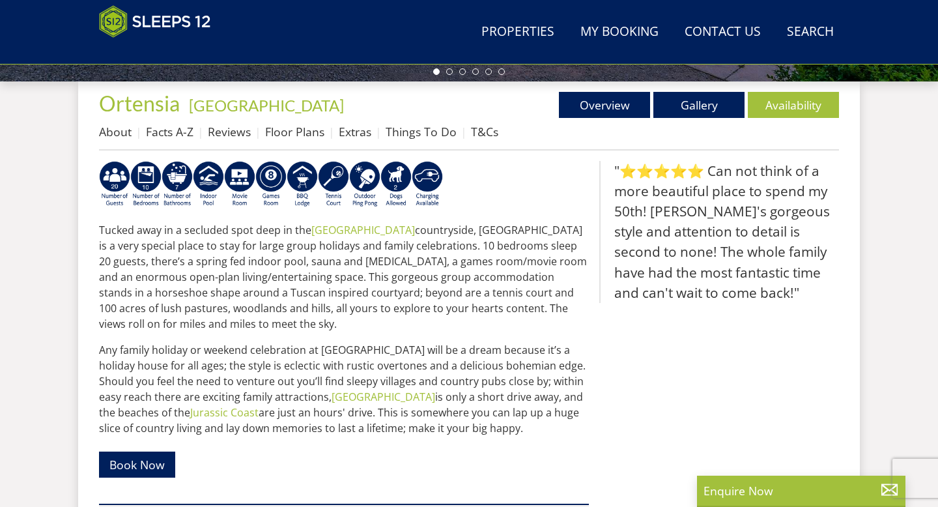
scroll to position [491, 0]
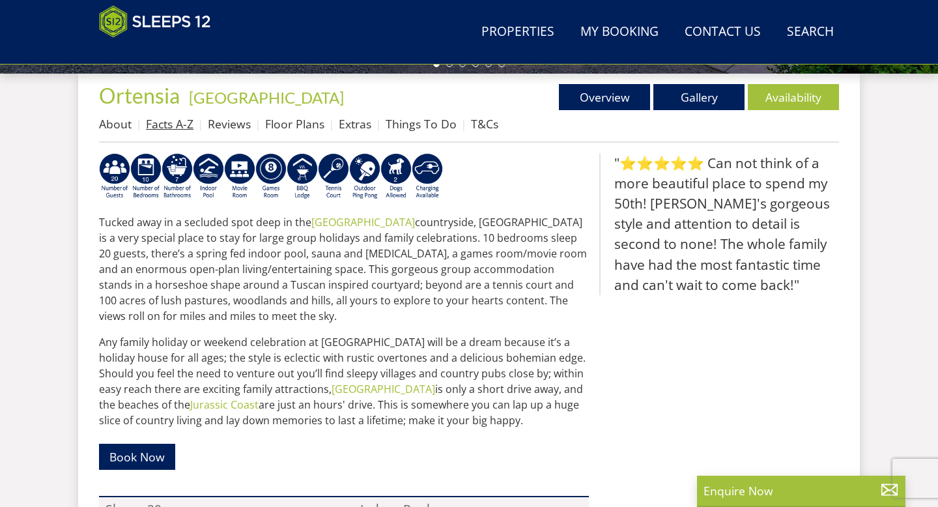
click at [161, 119] on link "Facts A-Z" at bounding box center [170, 124] width 48 height 16
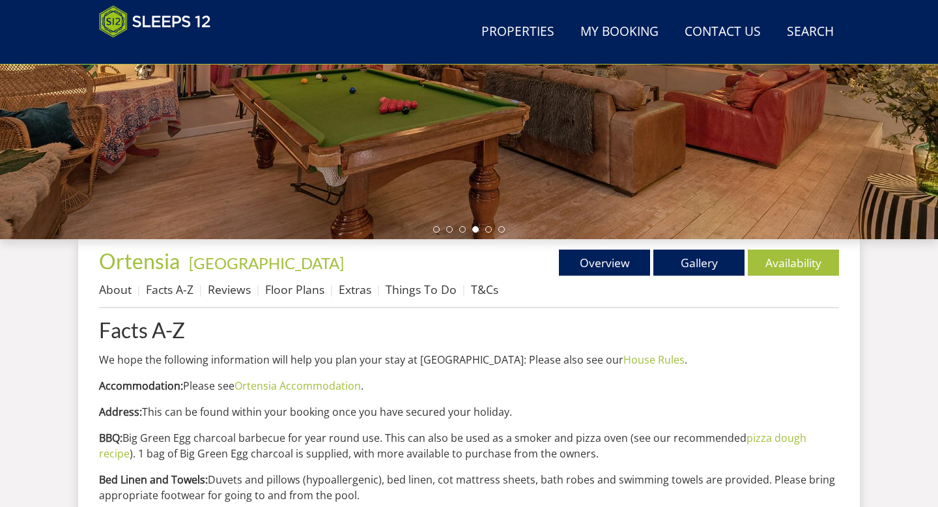
scroll to position [298, 0]
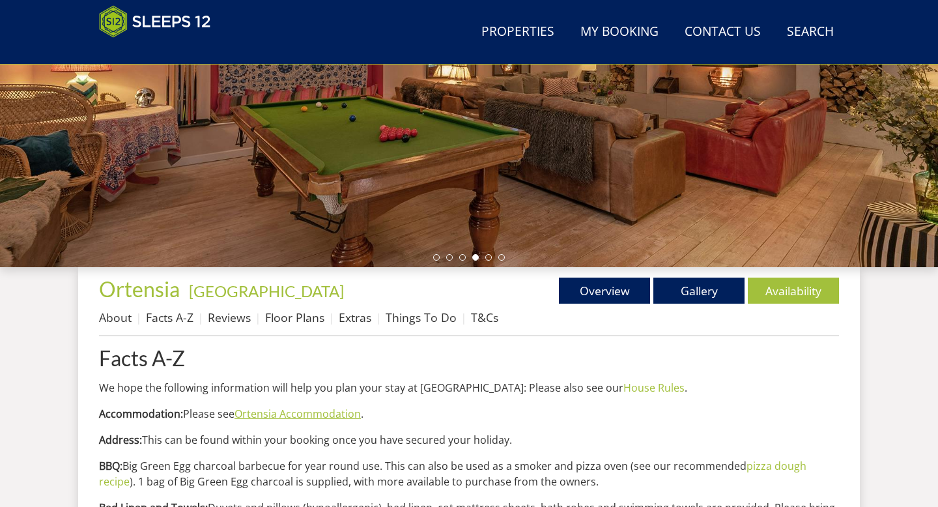
click at [300, 411] on link "Ortensia Accommodation" at bounding box center [297, 413] width 126 height 14
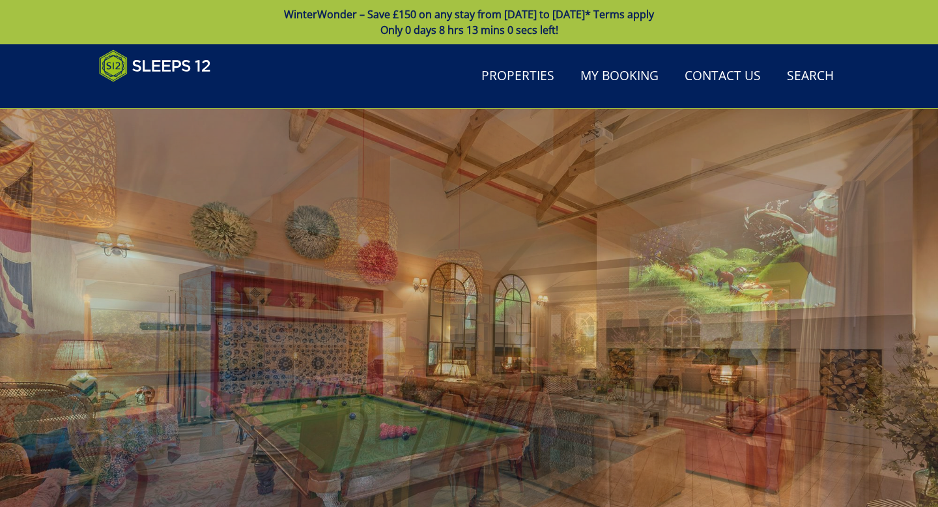
scroll to position [298, 0]
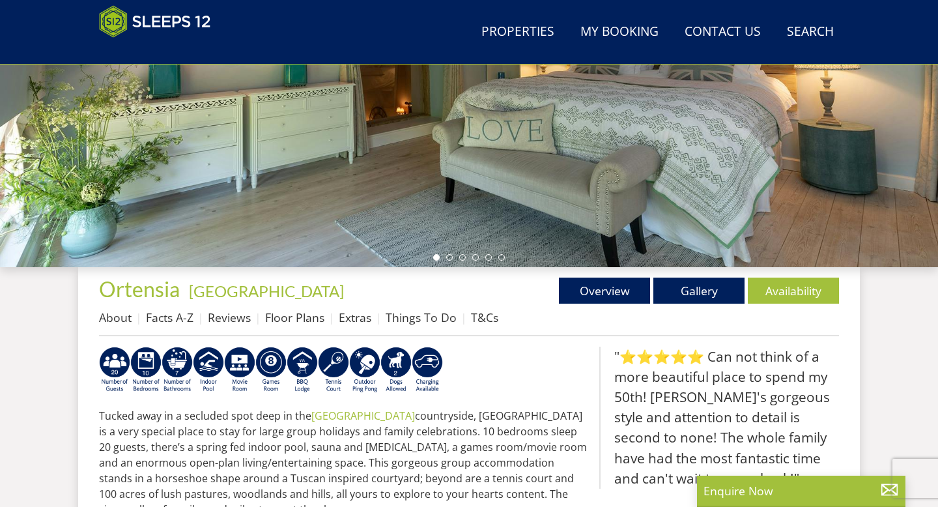
scroll to position [491, 0]
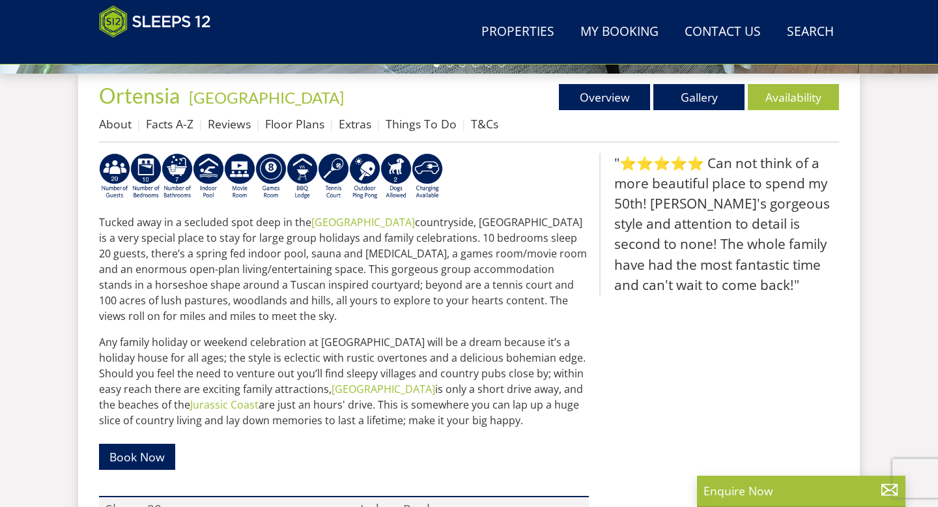
select select "16"
select select "8"
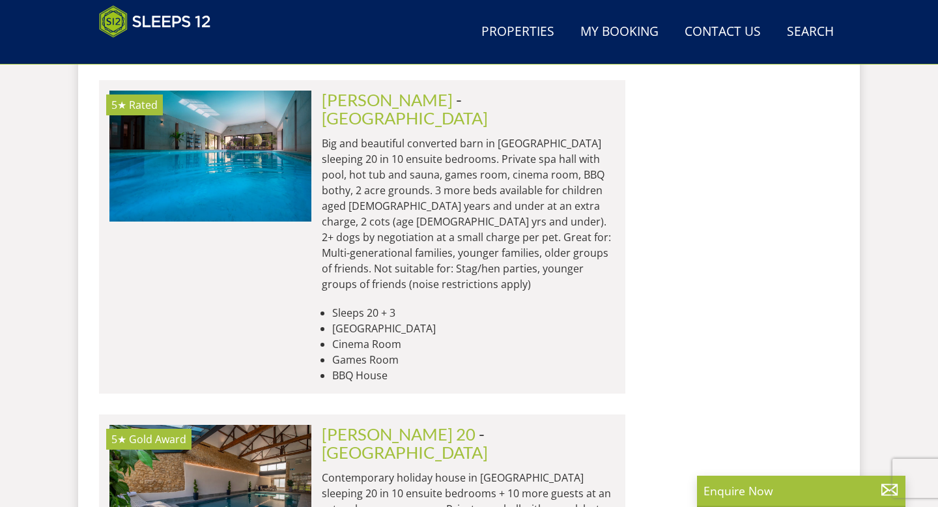
scroll to position [2684, 0]
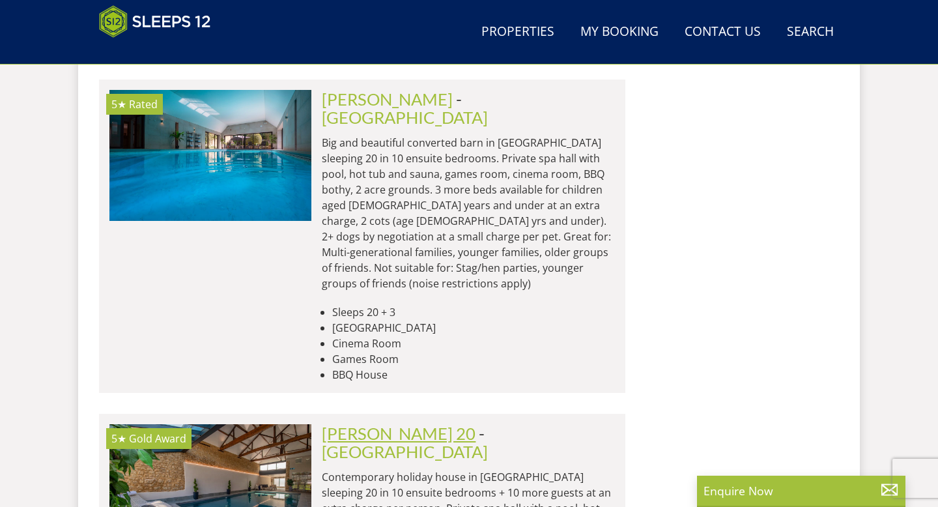
click at [353, 423] on link "[PERSON_NAME] 20" at bounding box center [399, 433] width 154 height 20
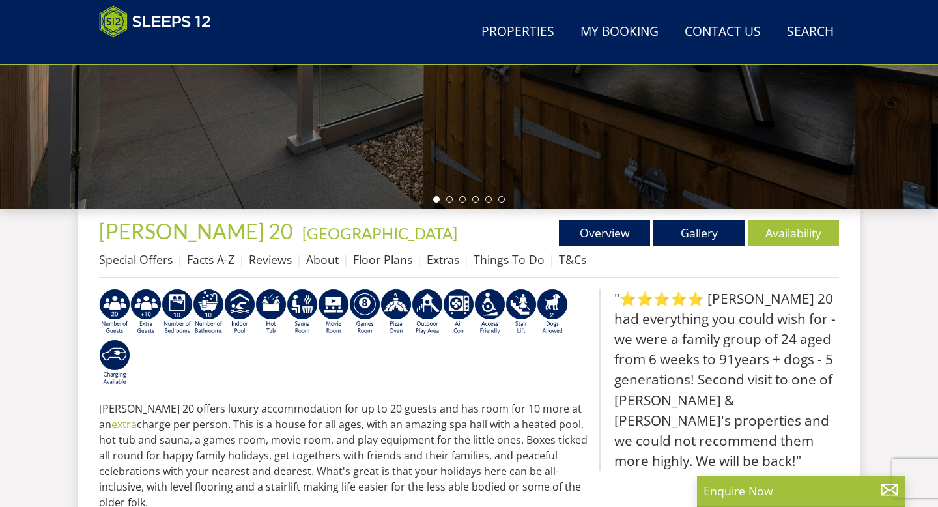
scroll to position [363, 0]
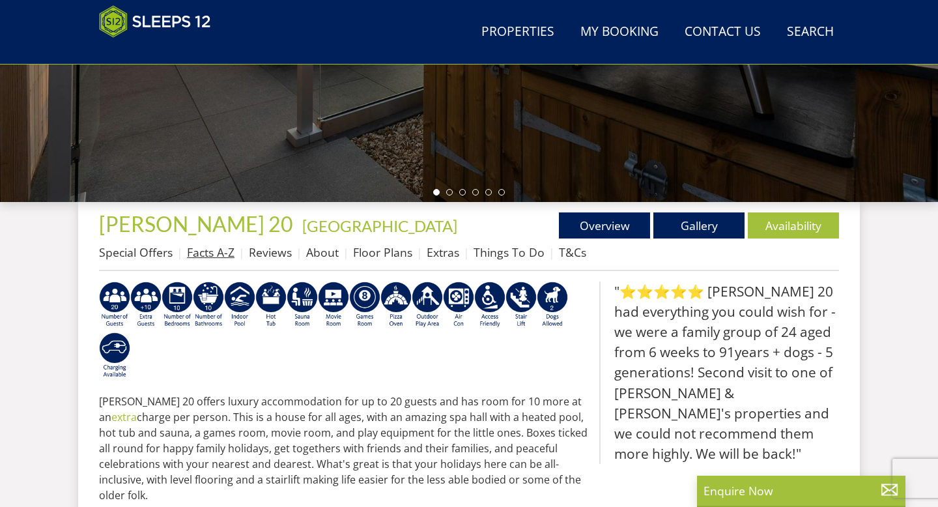
click at [210, 247] on link "Facts A-Z" at bounding box center [211, 252] width 48 height 16
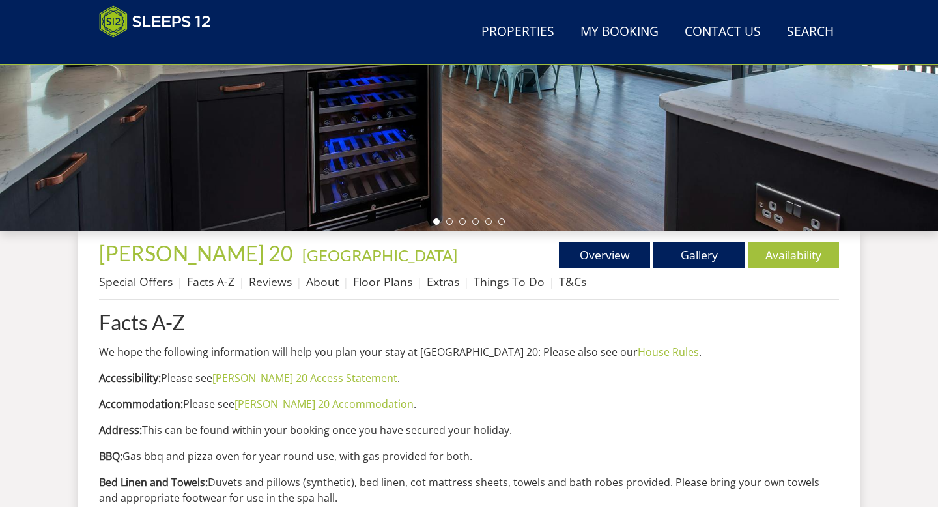
scroll to position [340, 0]
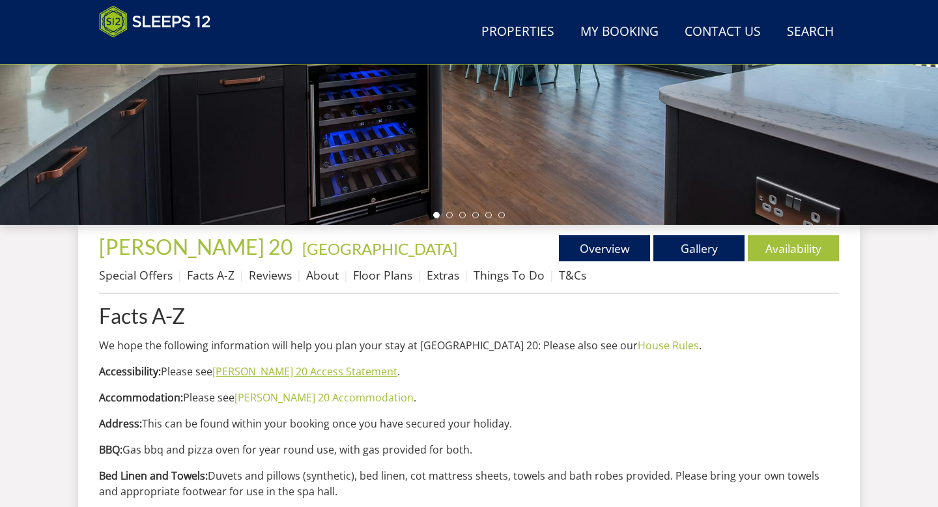
click at [269, 370] on link "[PERSON_NAME] 20 Access Statement" at bounding box center [304, 371] width 185 height 14
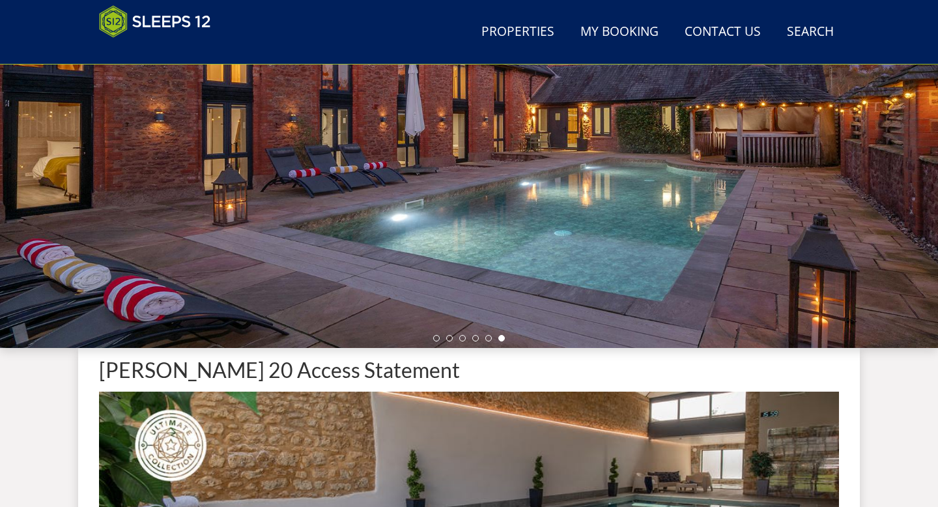
scroll to position [218, 0]
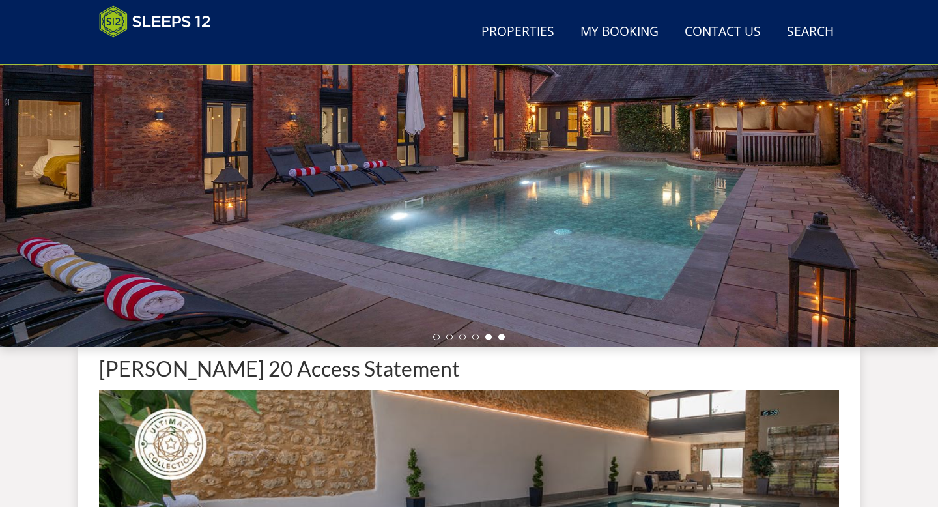
click at [488, 338] on li at bounding box center [488, 336] width 7 height 7
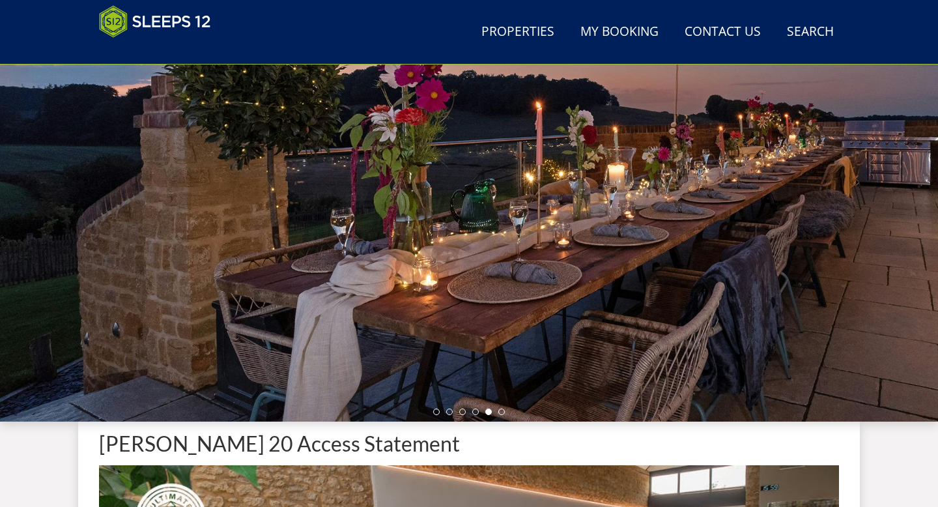
scroll to position [119, 0]
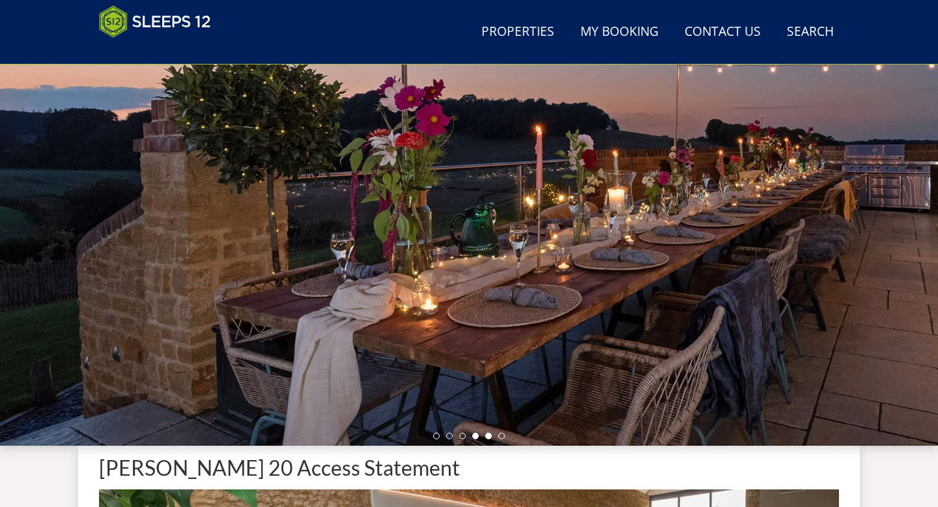
click at [475, 436] on li at bounding box center [475, 435] width 7 height 7
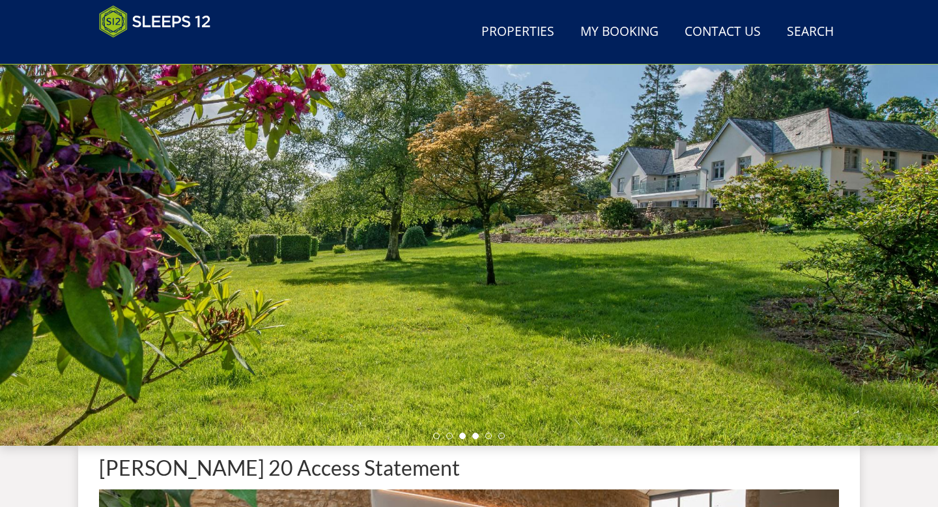
click at [462, 436] on li at bounding box center [462, 435] width 7 height 7
click at [450, 436] on li at bounding box center [449, 435] width 7 height 7
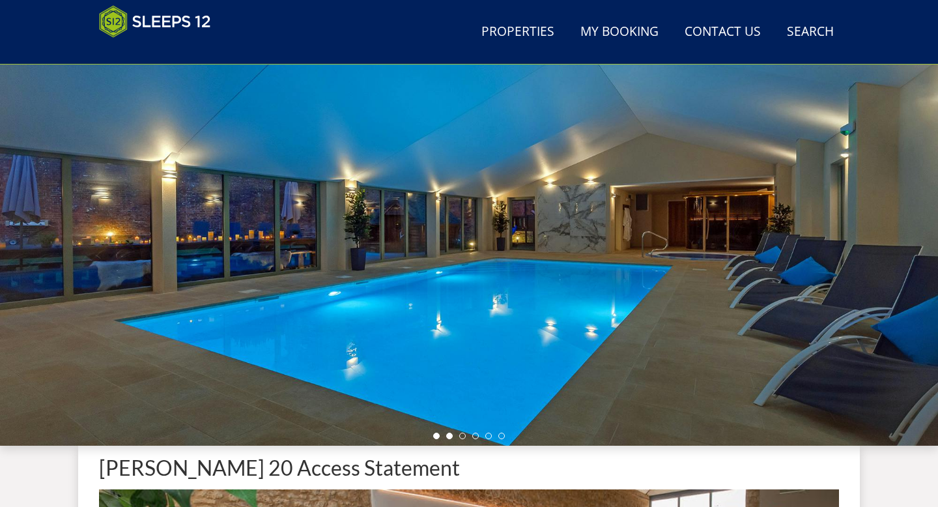
click at [437, 435] on li at bounding box center [436, 435] width 7 height 7
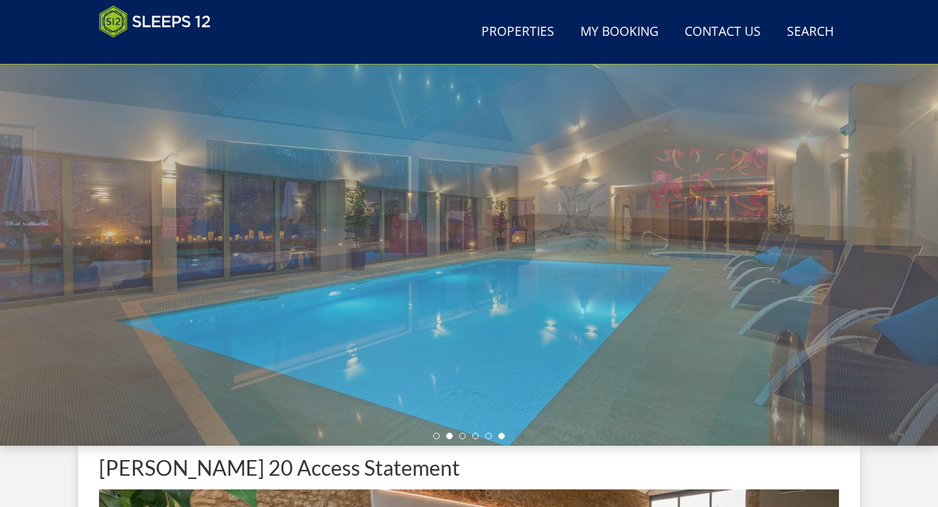
click at [501, 435] on li at bounding box center [501, 435] width 7 height 7
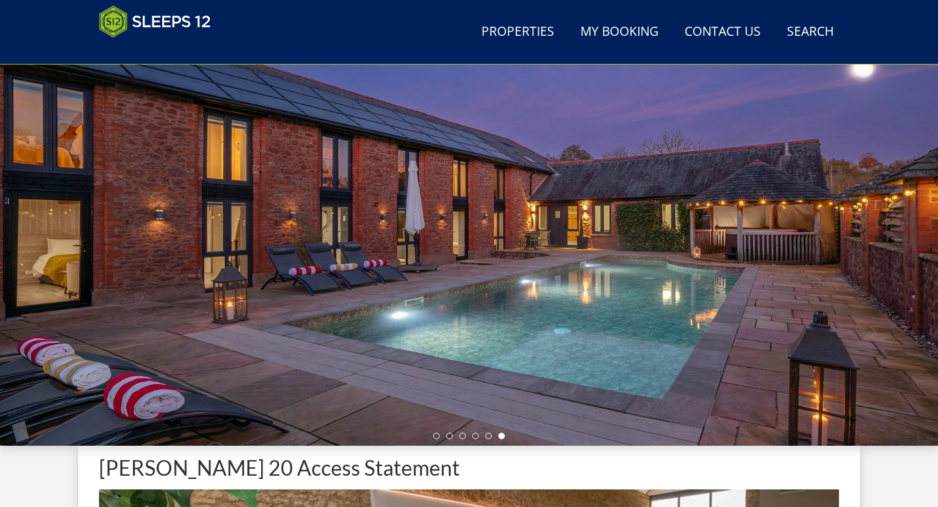
click at [313, 225] on div at bounding box center [469, 218] width 938 height 456
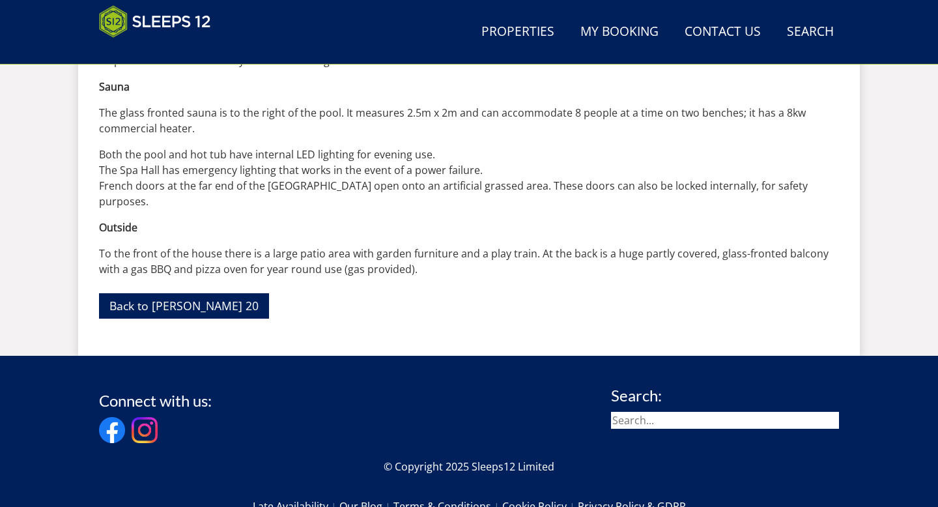
scroll to position [2686, 0]
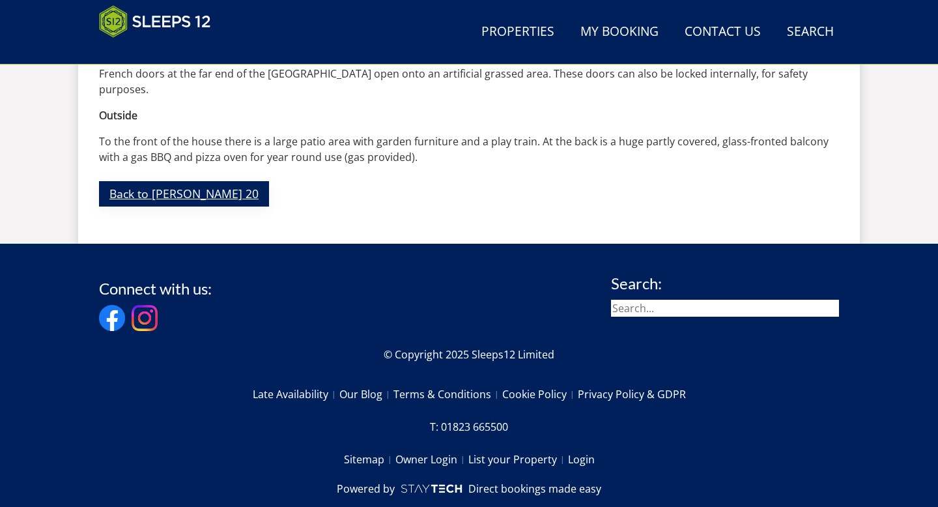
click at [169, 181] on link "Back to [PERSON_NAME] 20" at bounding box center [184, 193] width 170 height 25
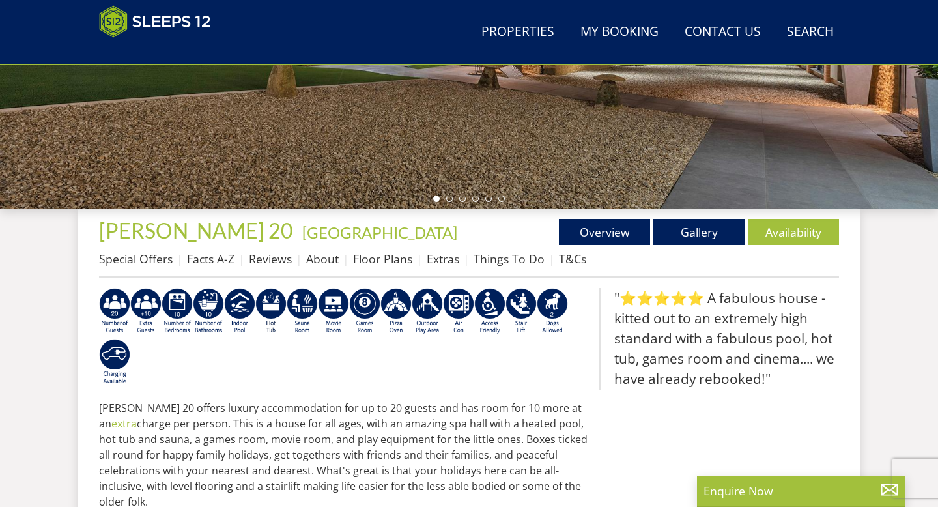
scroll to position [357, 0]
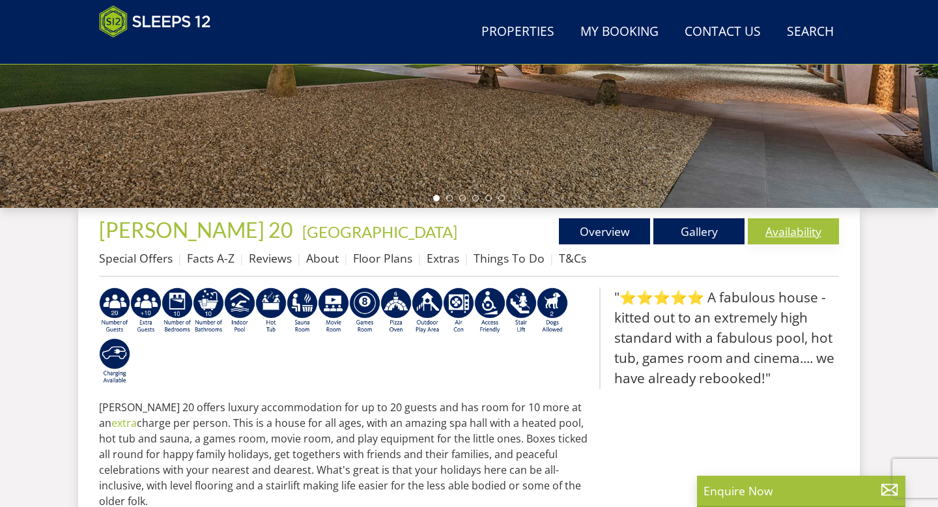
click at [690, 227] on link "Availability" at bounding box center [792, 231] width 91 height 26
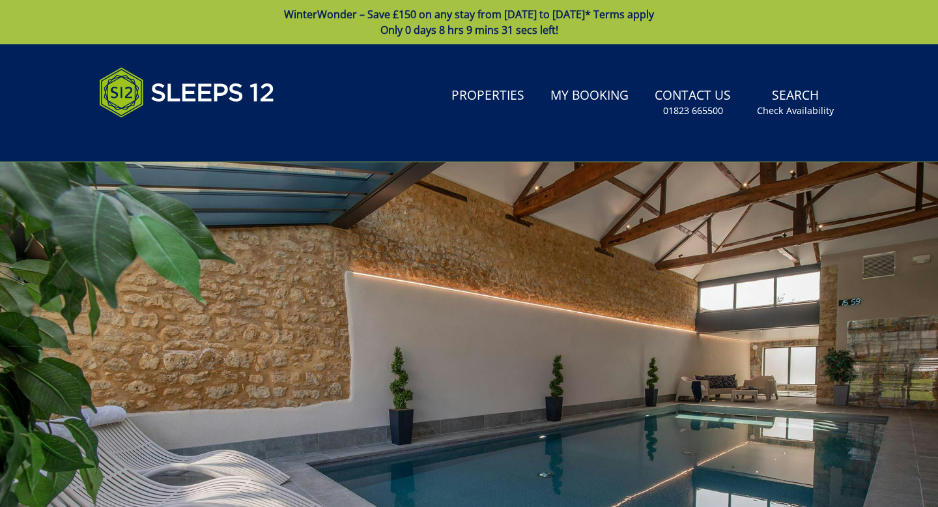
click at [620, 298] on div at bounding box center [469, 390] width 938 height 456
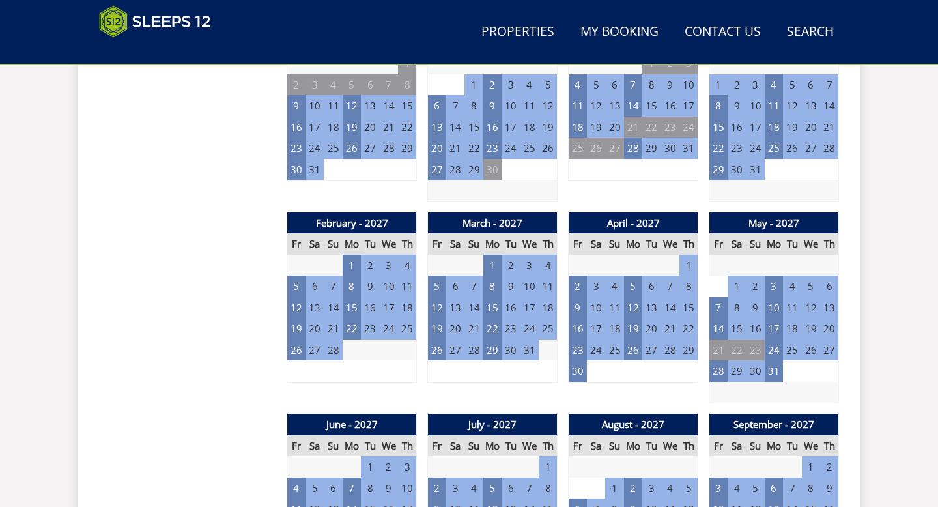
scroll to position [1242, 0]
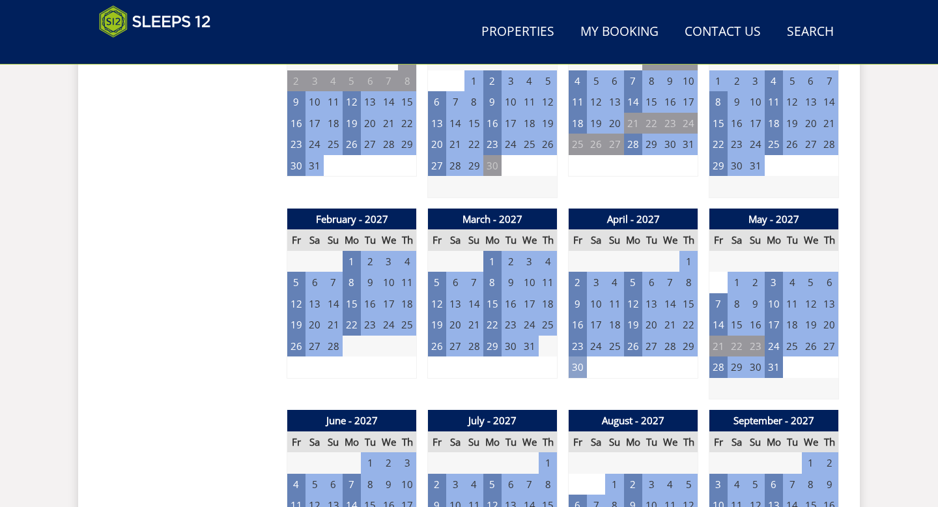
click at [577, 364] on td "30" at bounding box center [577, 366] width 18 height 21
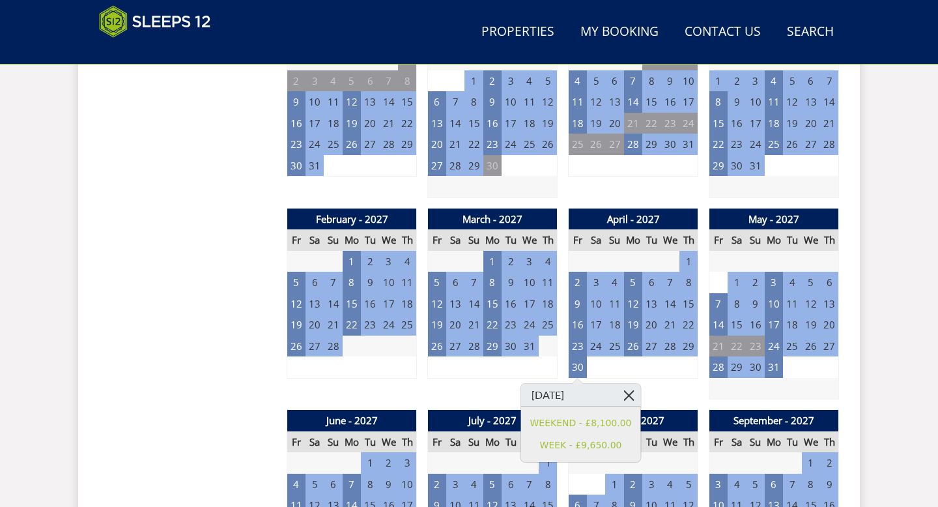
click at [619, 393] on link at bounding box center [628, 394] width 23 height 23
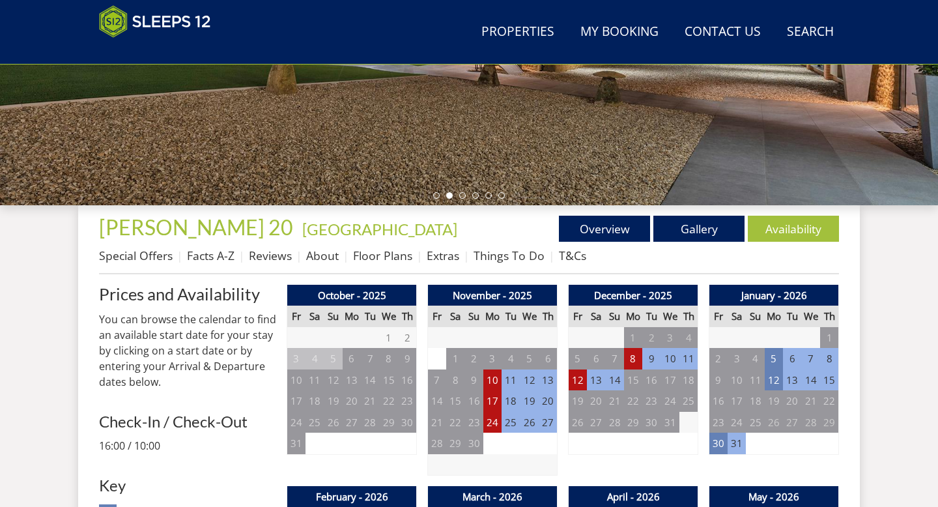
scroll to position [0, 0]
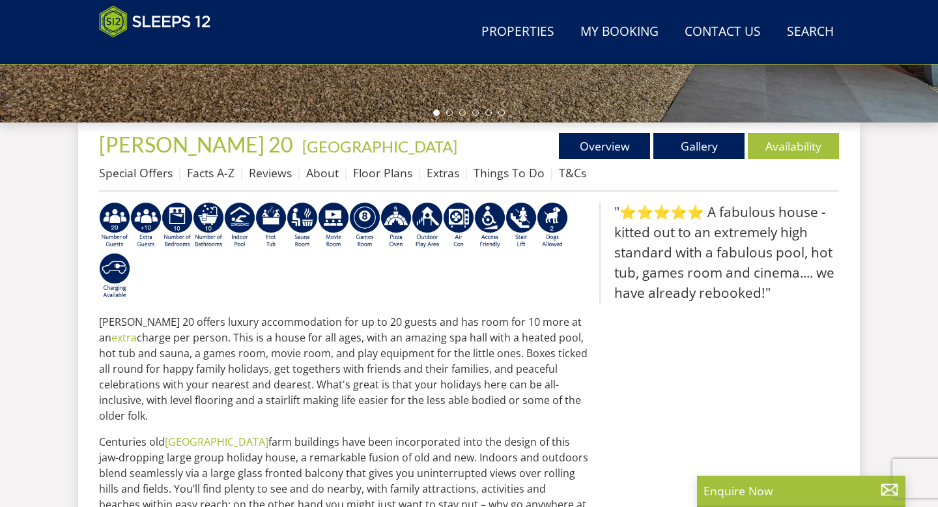
scroll to position [444, 0]
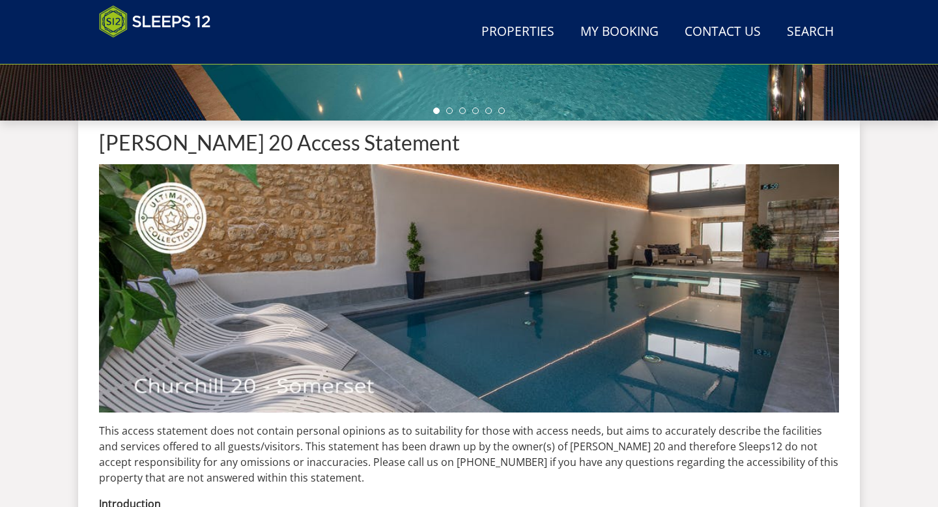
scroll to position [2686, 0]
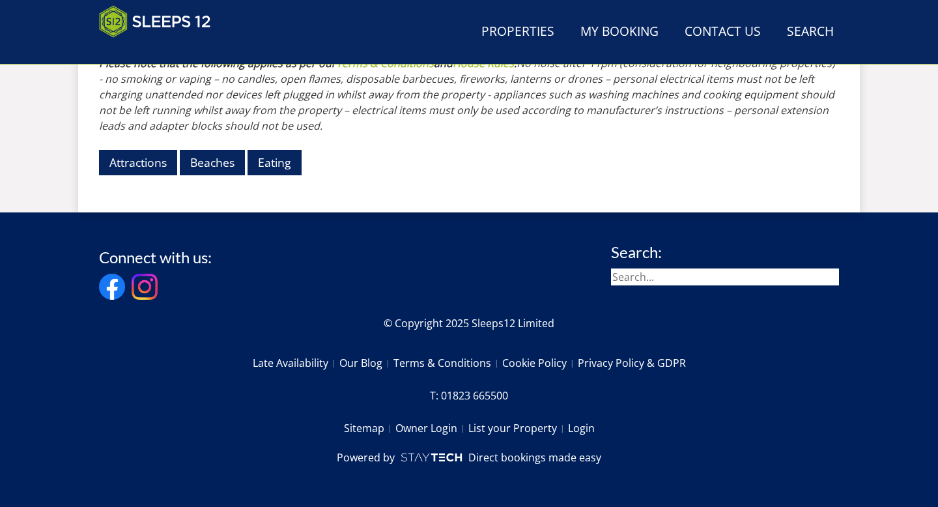
scroll to position [340, 0]
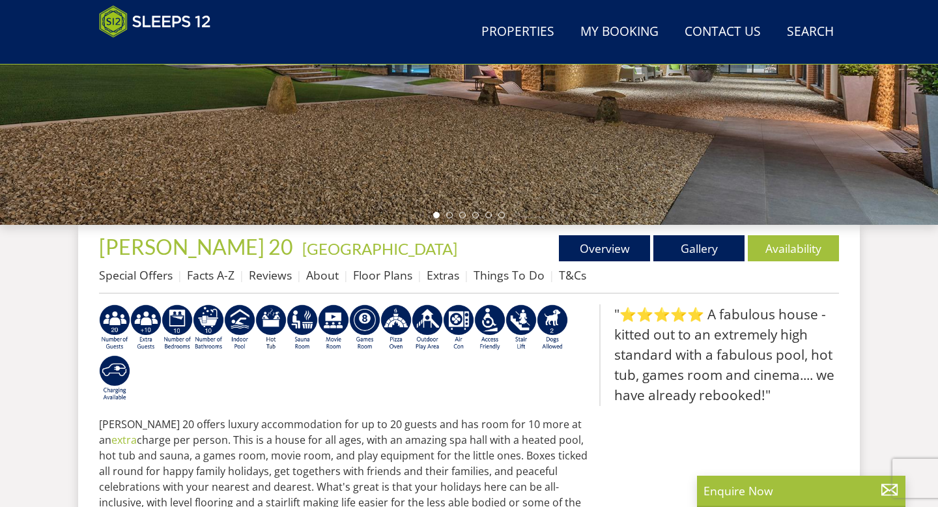
scroll to position [363, 0]
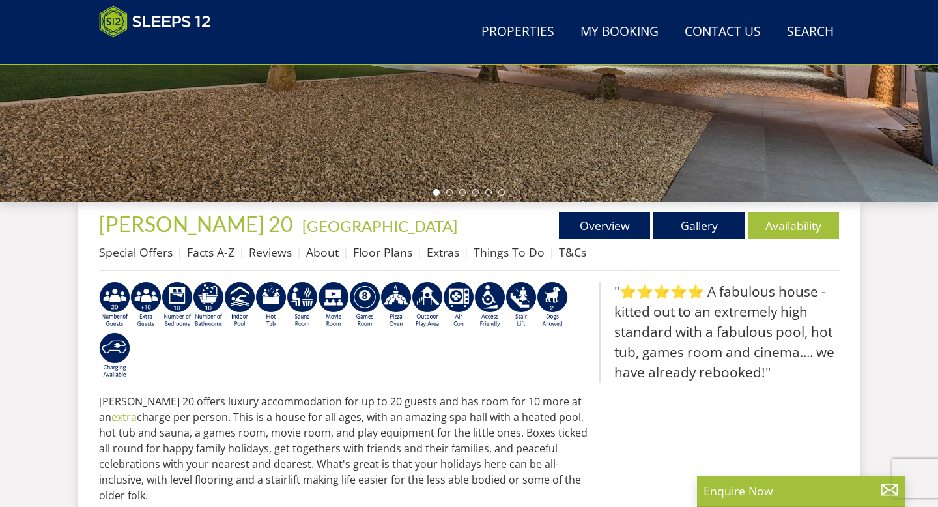
select select "16"
select select "8"
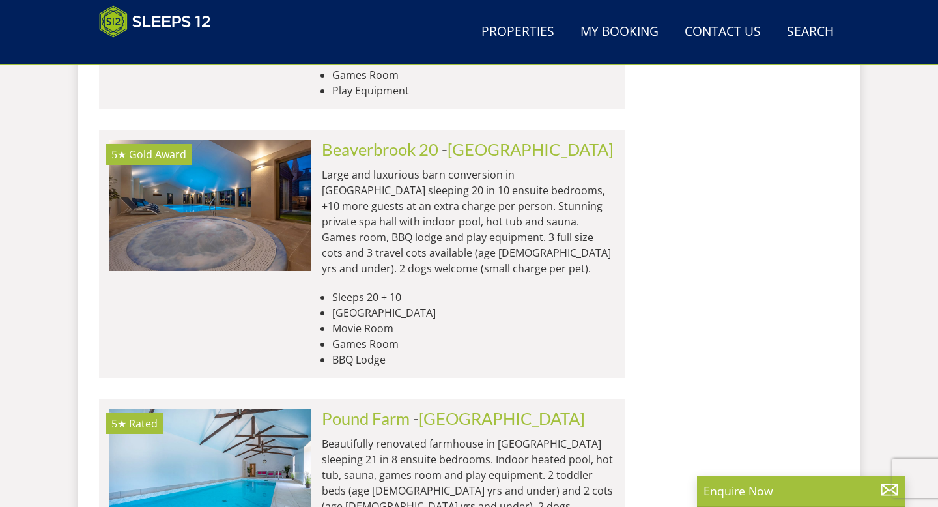
scroll to position [3276, 0]
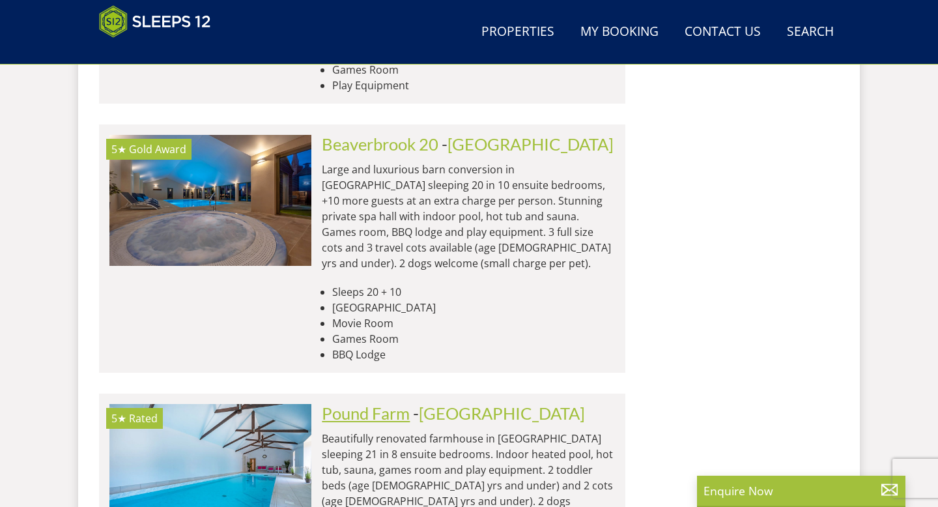
click at [386, 403] on link "Pound Farm" at bounding box center [366, 413] width 88 height 20
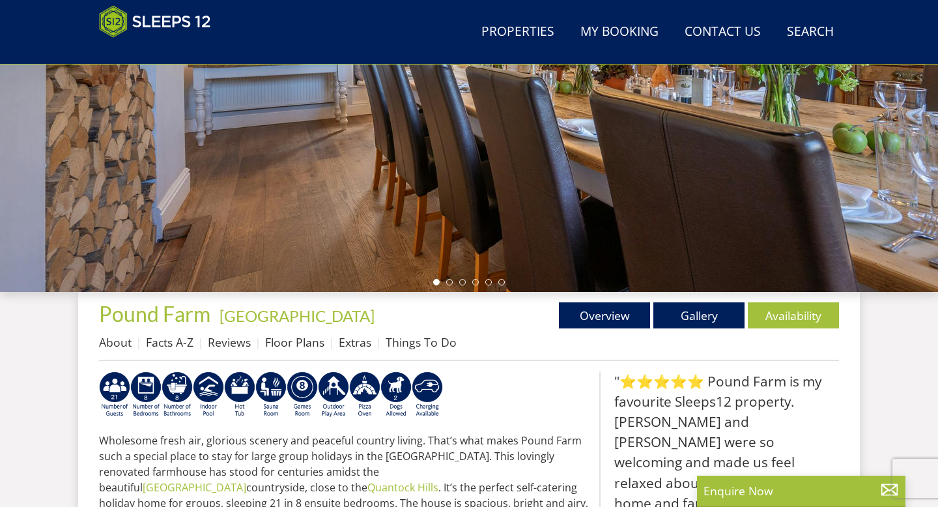
scroll to position [283, 0]
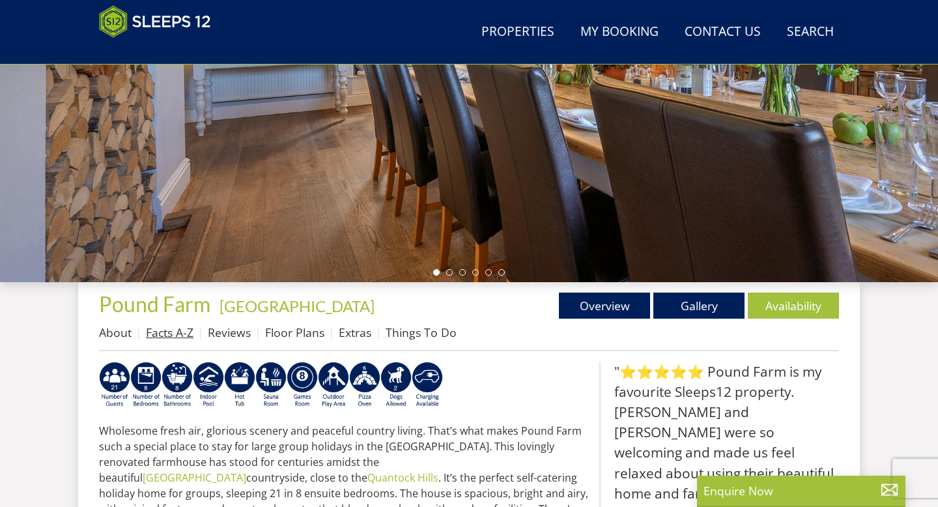
click at [169, 332] on link "Facts A-Z" at bounding box center [170, 332] width 48 height 16
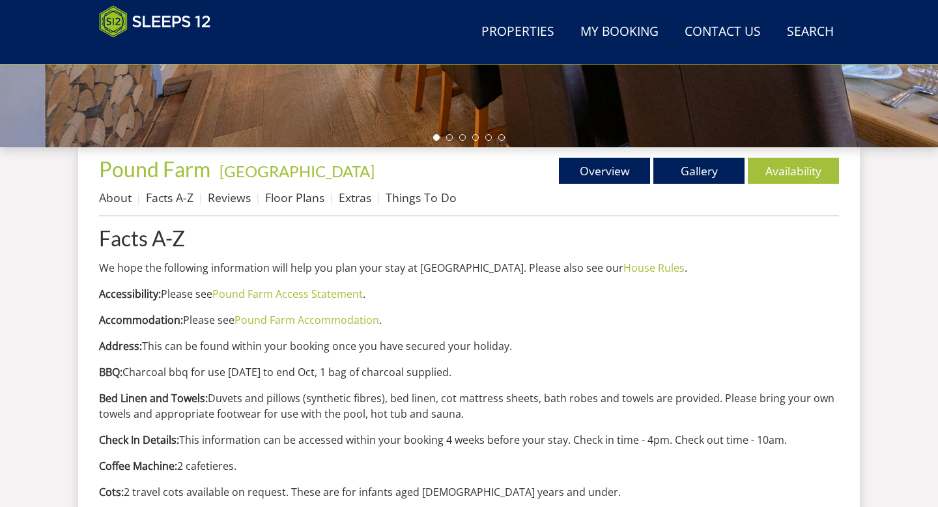
scroll to position [425, 0]
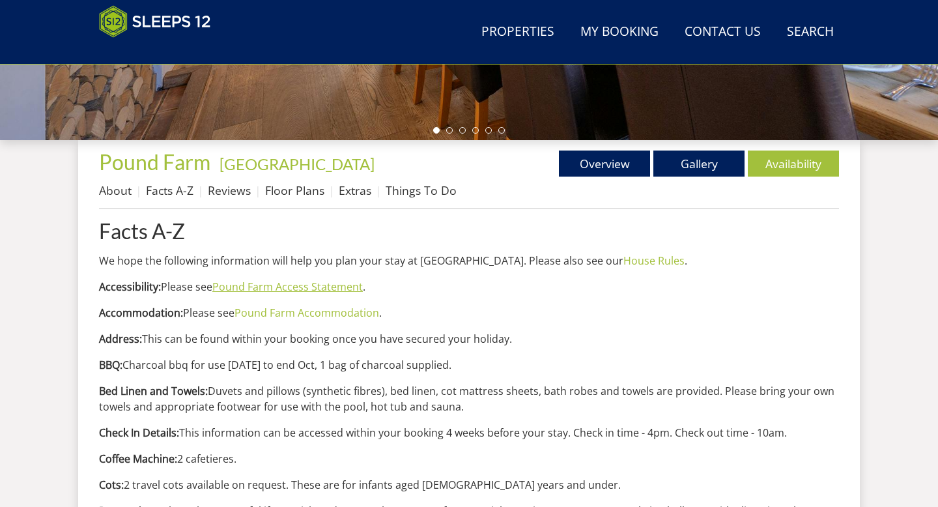
click at [270, 283] on link "Pound Farm Access Statement" at bounding box center [287, 286] width 150 height 14
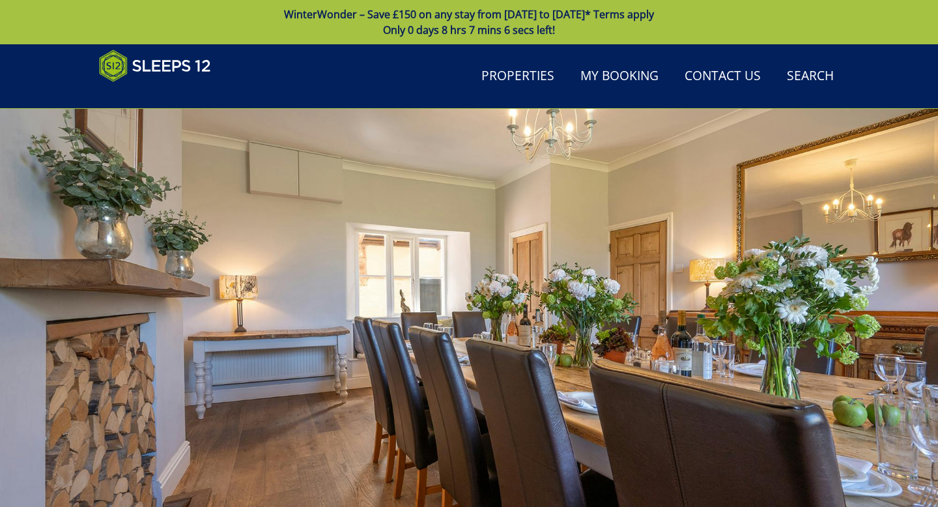
scroll to position [425, 0]
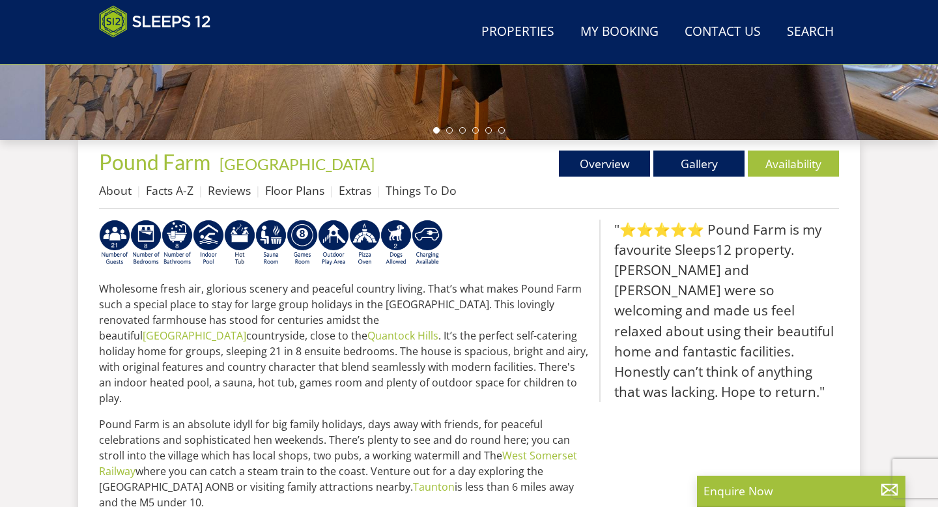
scroll to position [283, 0]
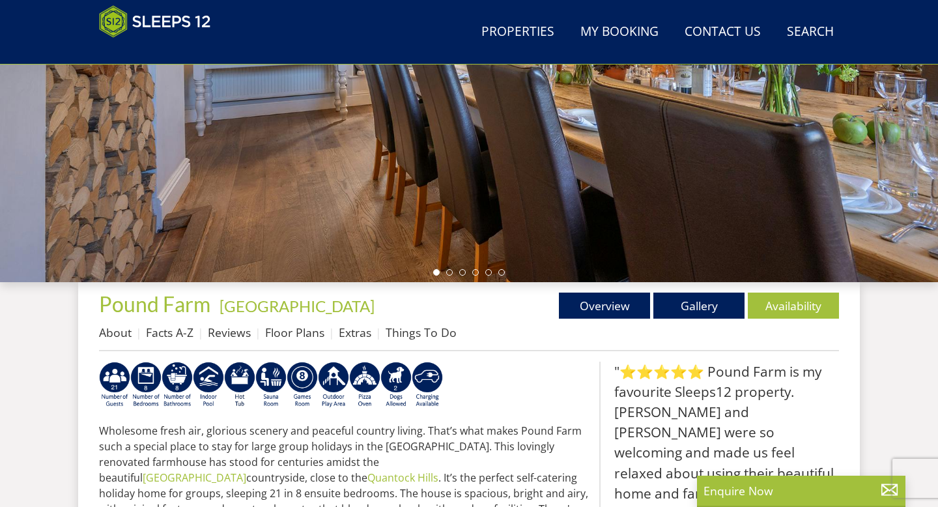
scroll to position [3276, 0]
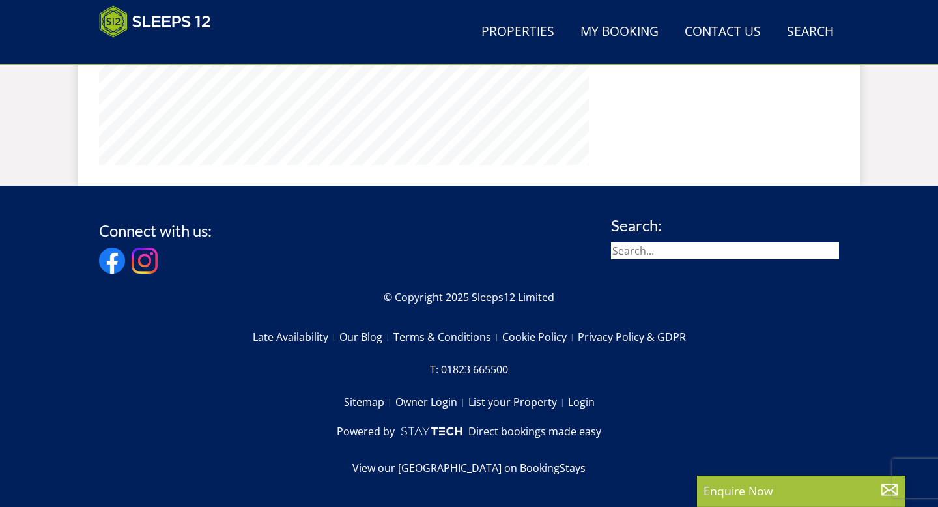
select select "16"
select select "8"
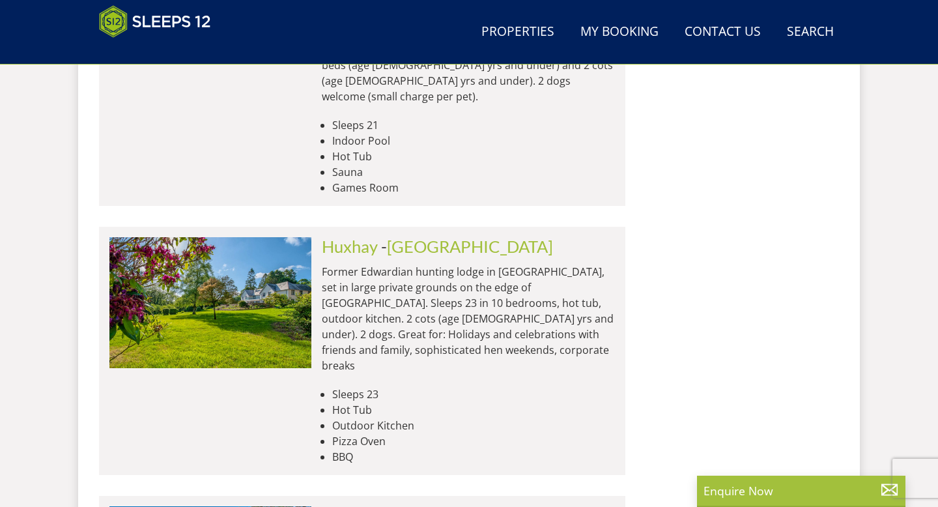
scroll to position [3698, 0]
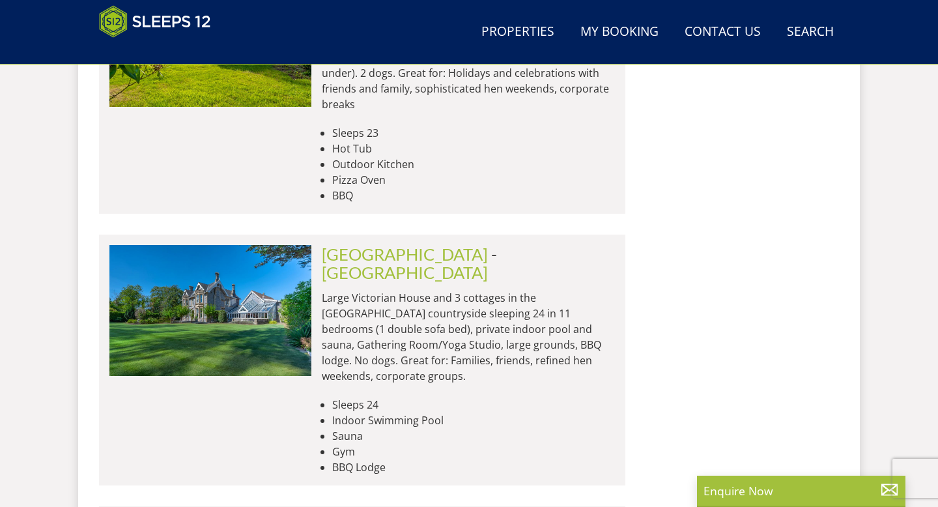
scroll to position [3959, 0]
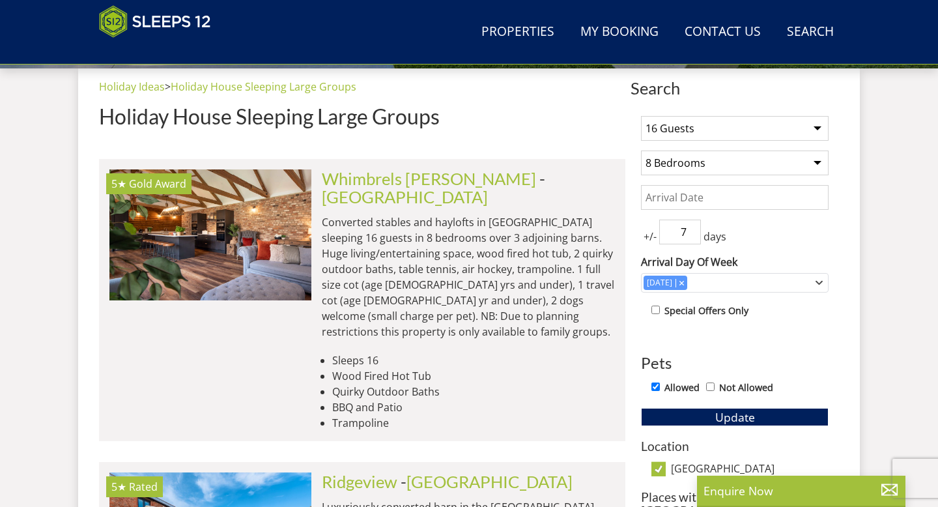
scroll to position [495, 0]
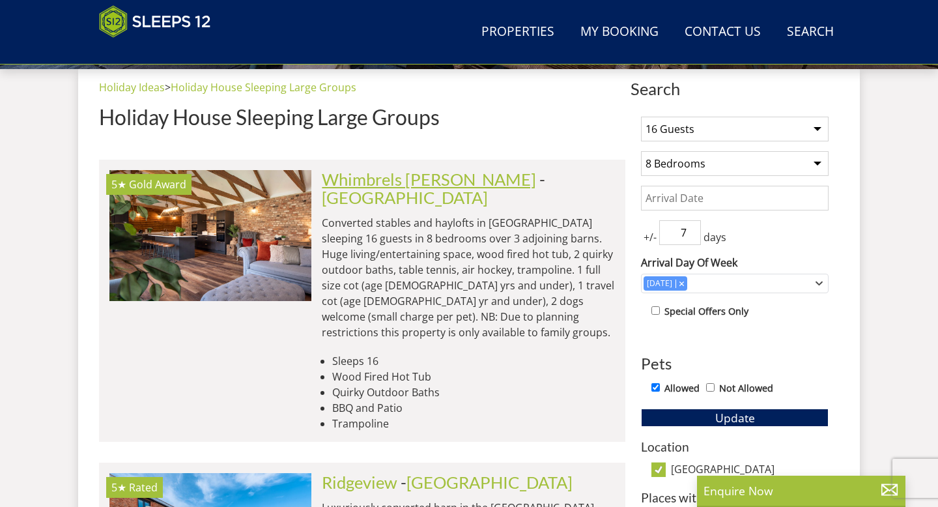
click at [365, 177] on link "Whimbrels [PERSON_NAME]" at bounding box center [429, 179] width 214 height 20
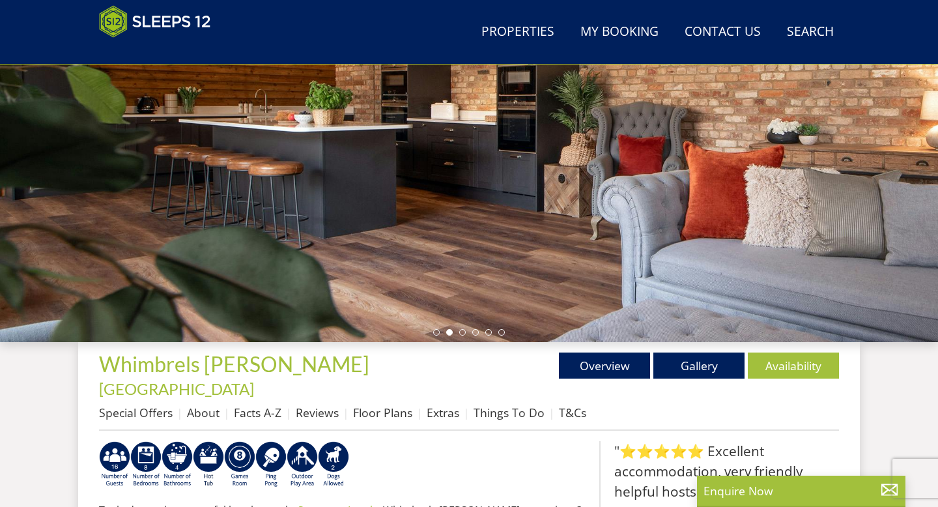
scroll to position [225, 0]
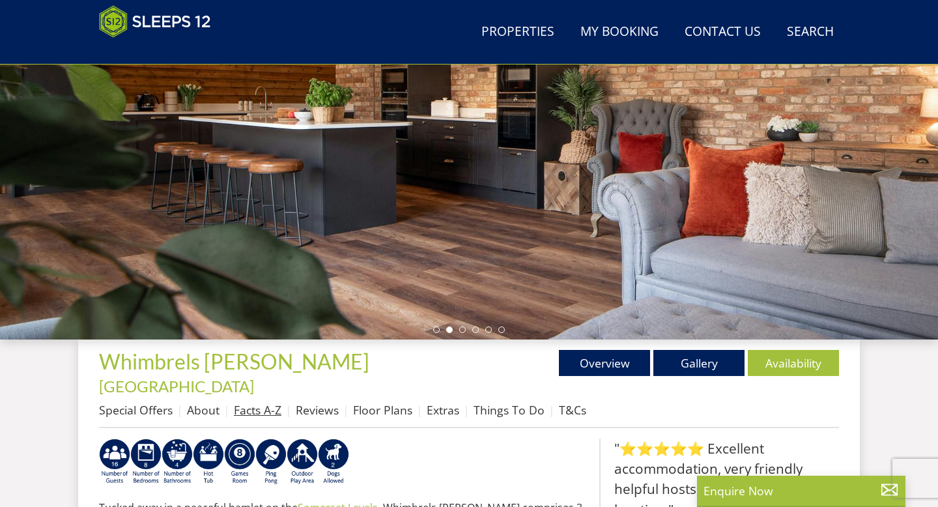
click at [254, 402] on link "Facts A-Z" at bounding box center [258, 410] width 48 height 16
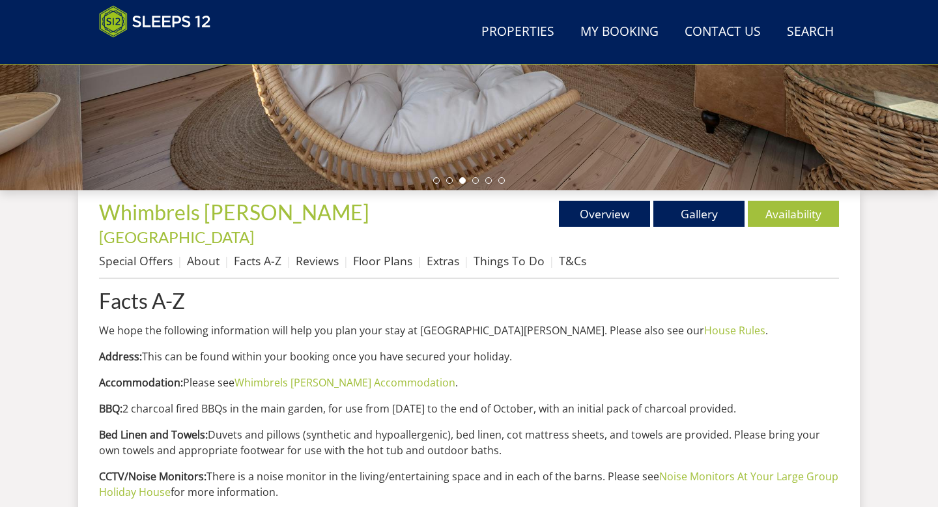
scroll to position [347, 0]
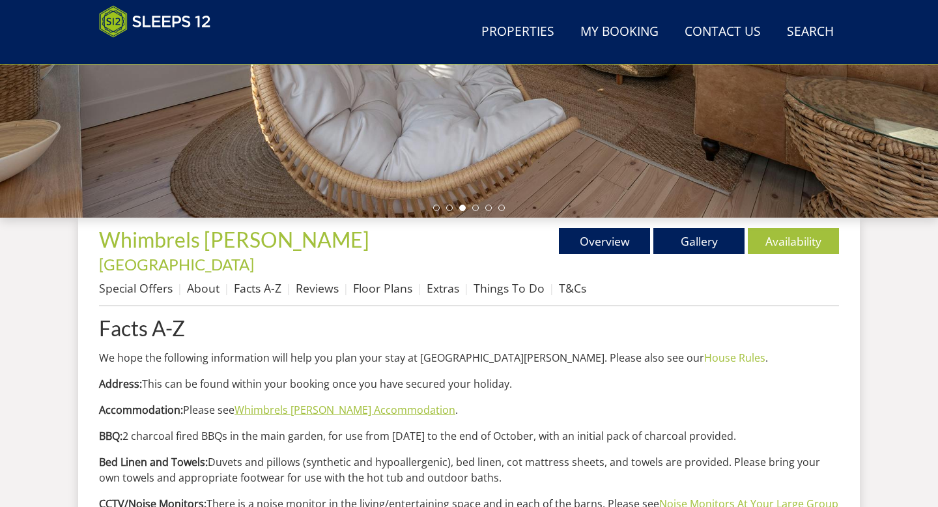
click at [348, 402] on link "Whimbrels [PERSON_NAME] Accommodation" at bounding box center [344, 409] width 221 height 14
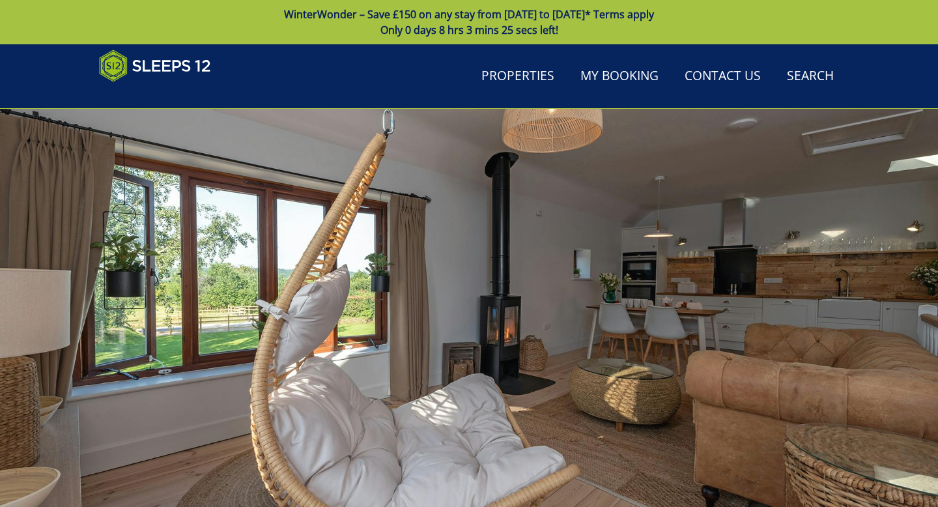
scroll to position [347, 0]
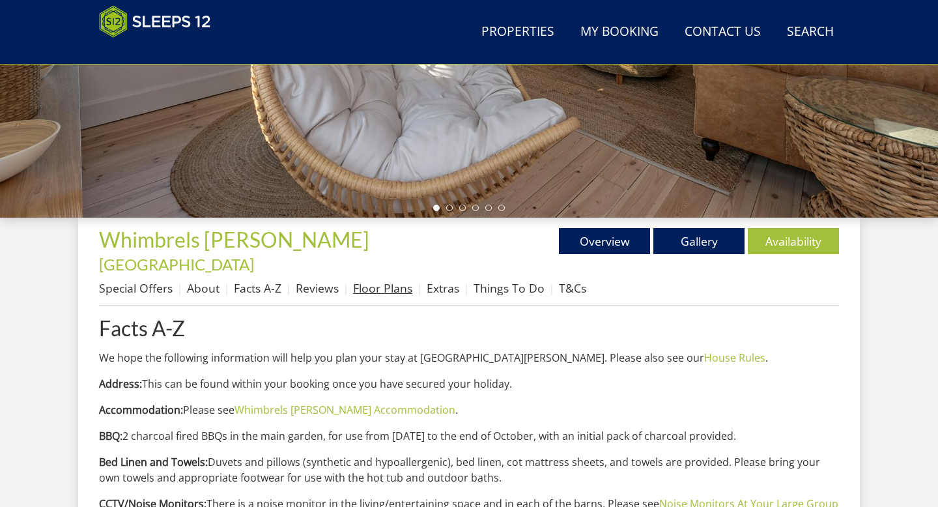
click at [376, 280] on link "Floor Plans" at bounding box center [382, 288] width 59 height 16
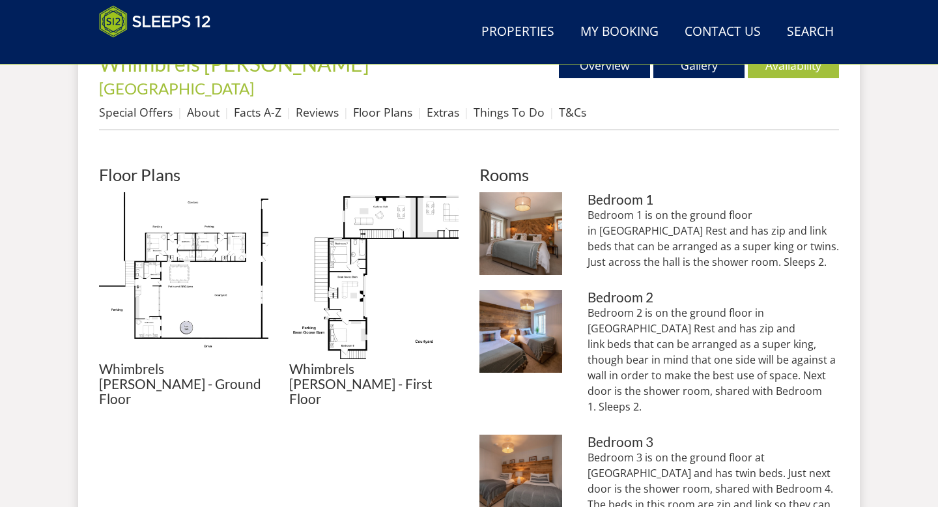
scroll to position [522, 0]
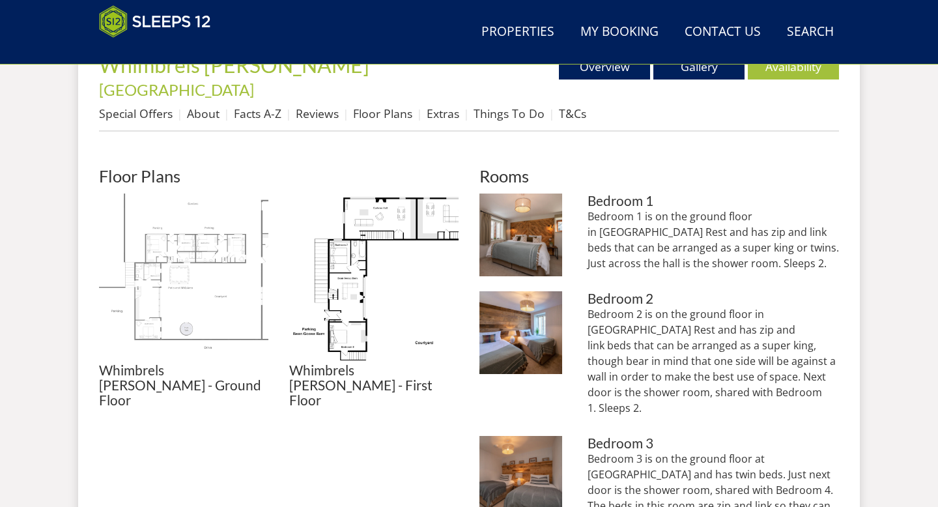
click at [221, 290] on img at bounding box center [183, 277] width 169 height 169
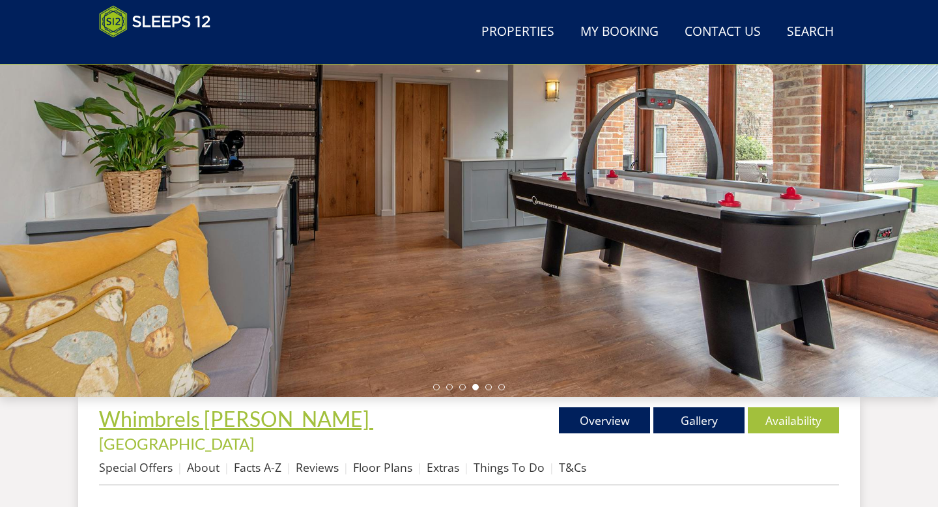
scroll to position [156, 0]
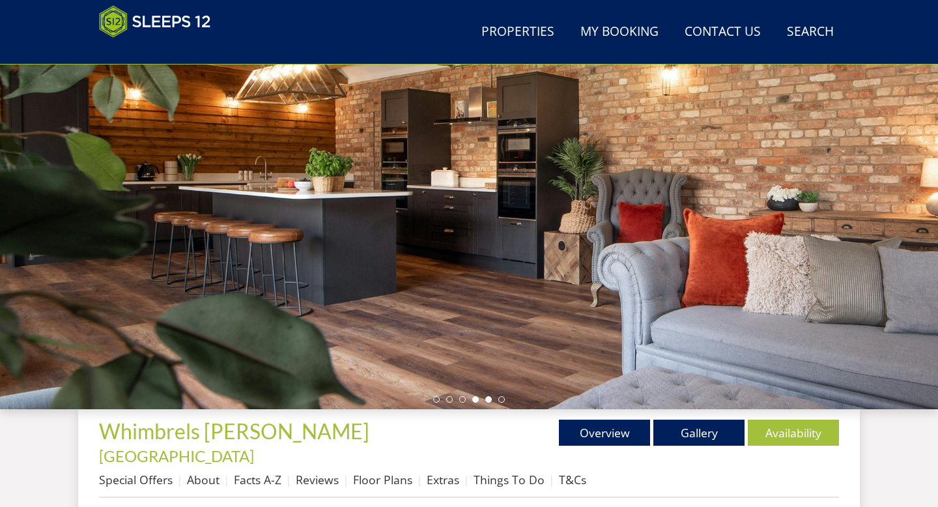
click at [488, 398] on li at bounding box center [488, 399] width 7 height 7
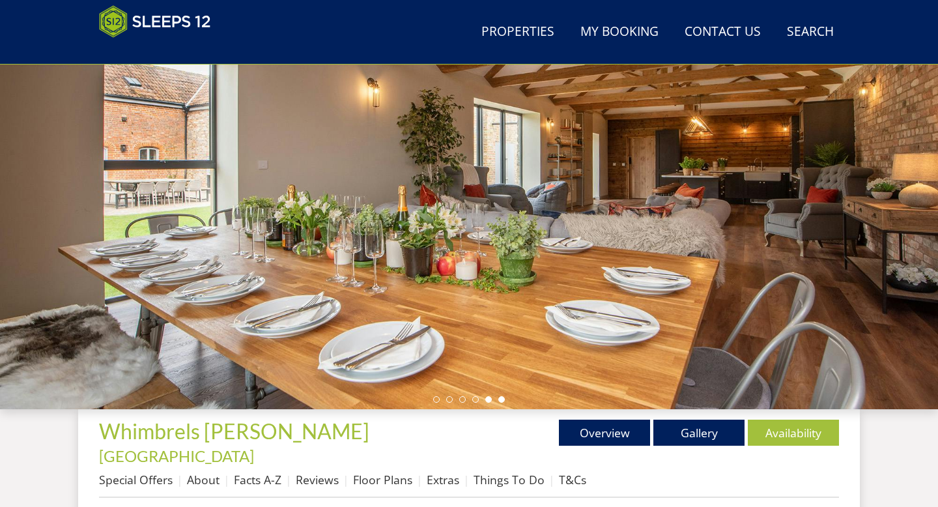
click at [501, 398] on li at bounding box center [501, 399] width 7 height 7
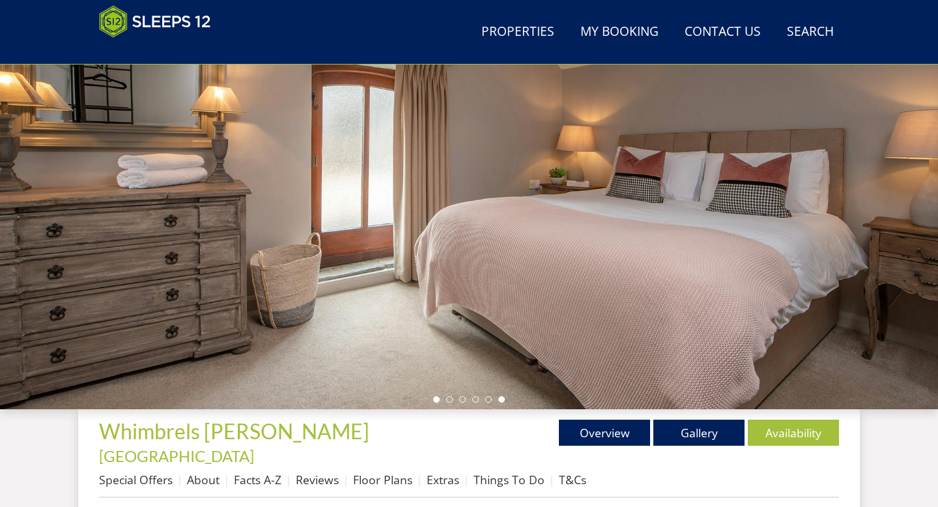
click at [438, 398] on li at bounding box center [436, 399] width 7 height 7
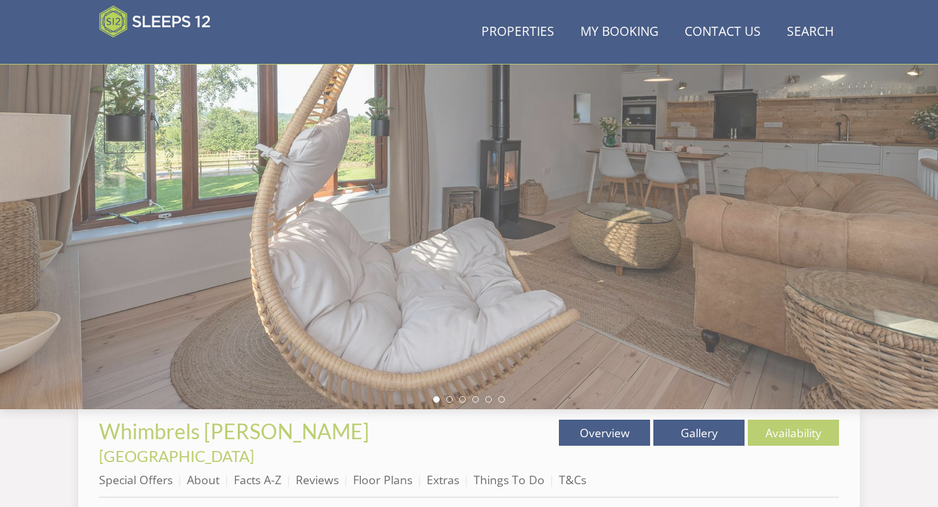
scroll to position [347, 0]
